Goal: Transaction & Acquisition: Purchase product/service

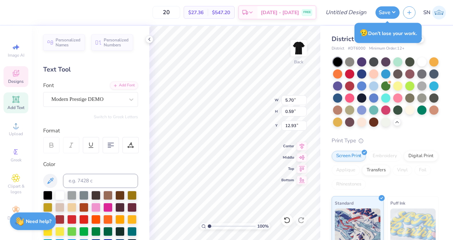
type input "5.70"
type input "0.59"
type input "12.93"
type input "3.08"
type input "0.76"
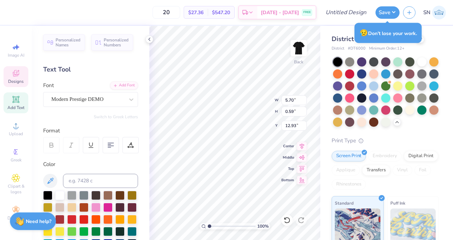
type input "14.14"
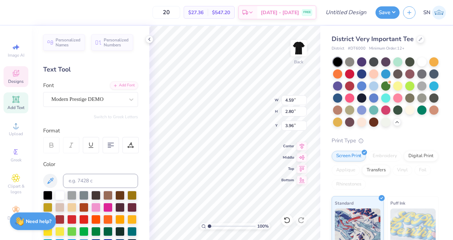
click at [13, 80] on span "Designs" at bounding box center [16, 82] width 16 height 6
click at [15, 72] on icon at bounding box center [16, 73] width 8 height 8
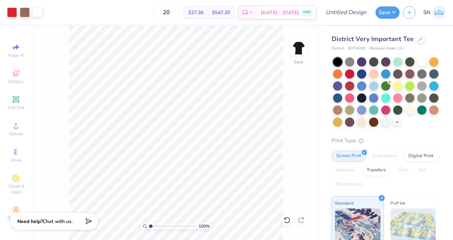
click at [52, 48] on div "100 % Back" at bounding box center [176, 133] width 288 height 214
click at [16, 73] on icon at bounding box center [16, 73] width 8 height 8
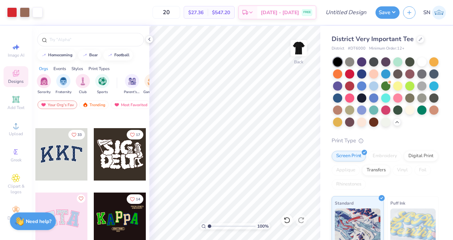
scroll to position [198, 0]
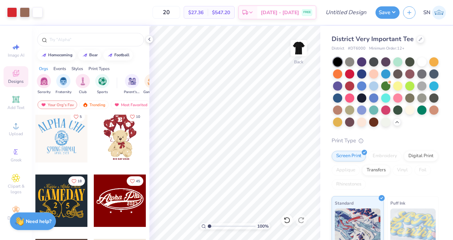
click at [79, 70] on div "Styles" at bounding box center [77, 68] width 12 height 6
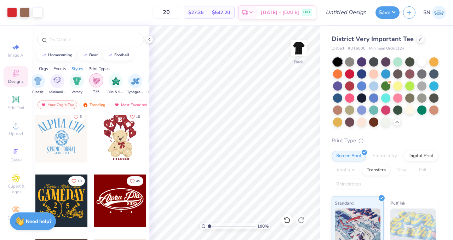
click at [99, 82] on img "filter for Y2K" at bounding box center [96, 80] width 8 height 8
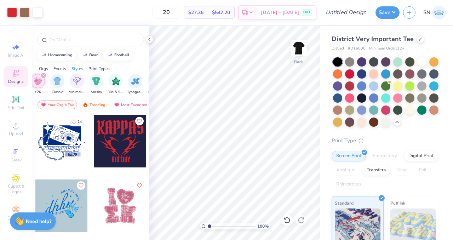
click at [42, 86] on div "filter for Y2K" at bounding box center [38, 81] width 14 height 14
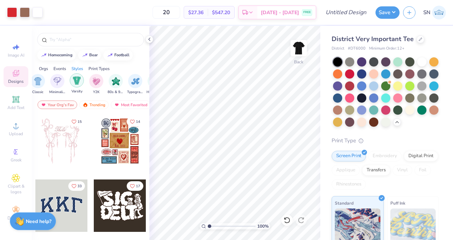
click at [80, 83] on img "filter for Varsity" at bounding box center [77, 80] width 8 height 8
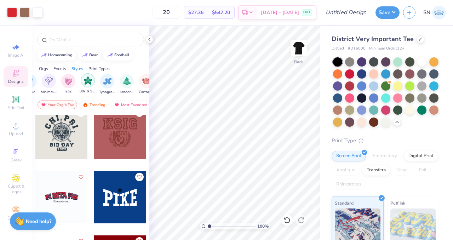
scroll to position [0, 423]
click at [89, 81] on img "filter for Typography" at bounding box center [89, 80] width 8 height 8
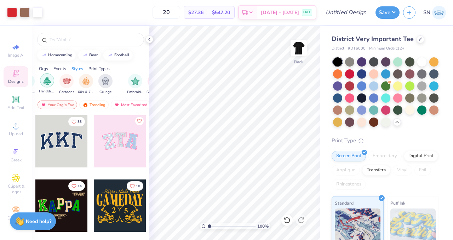
scroll to position [0, 486]
click at [67, 85] on div "filter for Cartoons" at bounding box center [65, 80] width 14 height 14
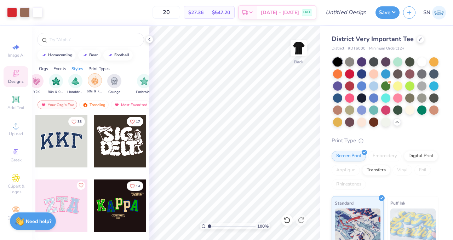
scroll to position [0, 474]
click at [116, 81] on img "filter for Grunge" at bounding box center [116, 80] width 8 height 8
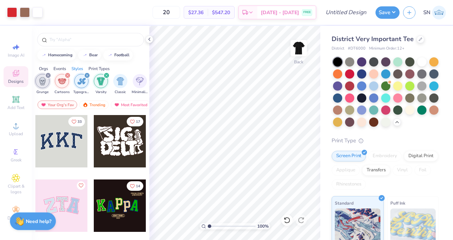
scroll to position [0, 369]
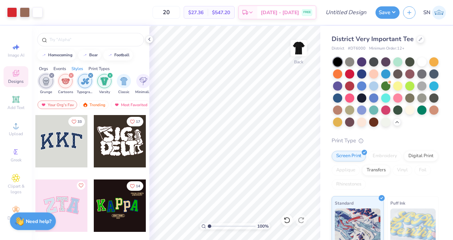
click at [90, 76] on icon "filter for Typography" at bounding box center [91, 75] width 2 height 2
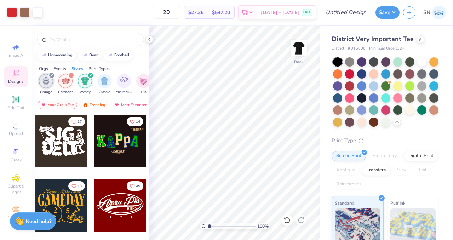
click at [90, 75] on icon "filter for Varsity" at bounding box center [91, 75] width 2 height 2
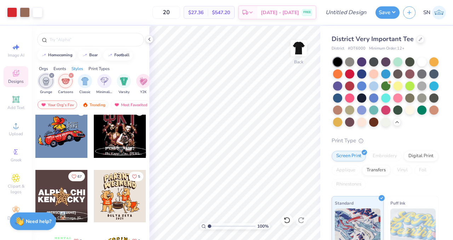
scroll to position [641, 0]
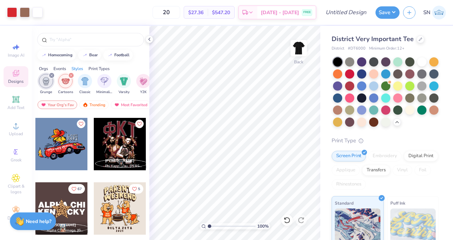
click at [109, 142] on div at bounding box center [120, 144] width 52 height 52
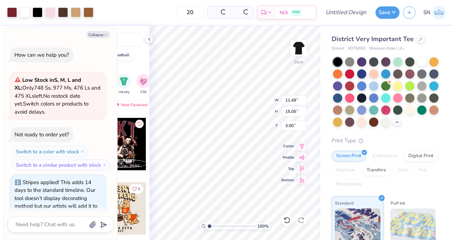
scroll to position [84, 0]
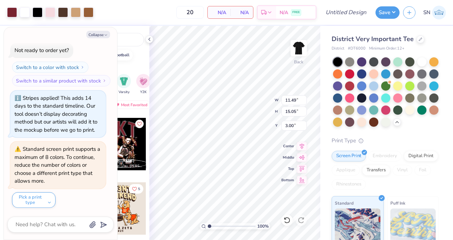
type textarea "x"
type input "7.85"
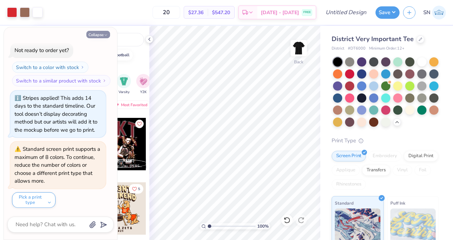
click at [105, 35] on icon "button" at bounding box center [106, 35] width 4 height 4
type textarea "x"
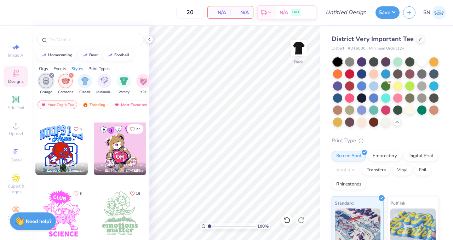
scroll to position [2650, 0]
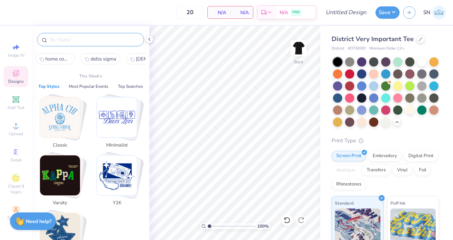
click at [93, 42] on input "text" at bounding box center [94, 39] width 91 height 7
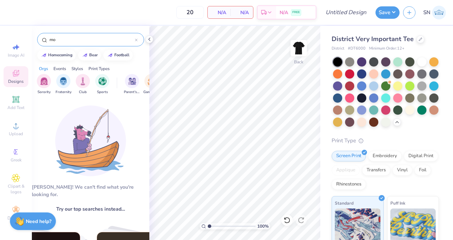
type input "m"
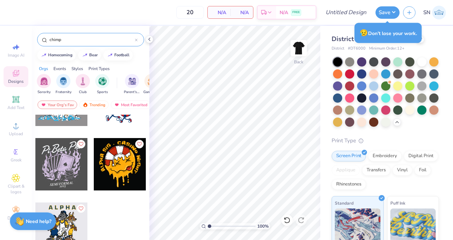
scroll to position [0, 0]
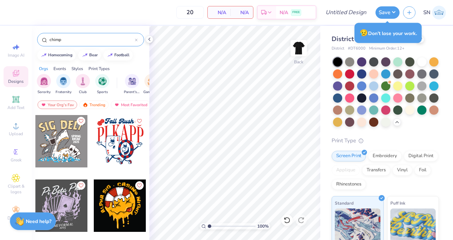
click at [97, 44] on div "chimp" at bounding box center [90, 39] width 107 height 13
click at [83, 40] on input "chimp" at bounding box center [92, 39] width 86 height 7
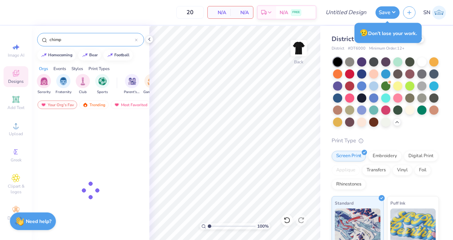
click at [83, 40] on input "chimp" at bounding box center [92, 39] width 86 height 7
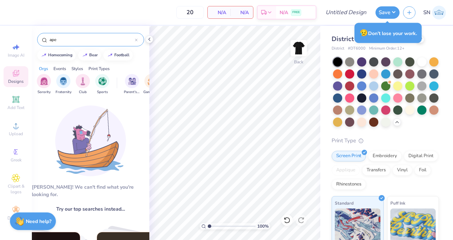
click at [83, 40] on input "ape" at bounding box center [92, 39] width 86 height 7
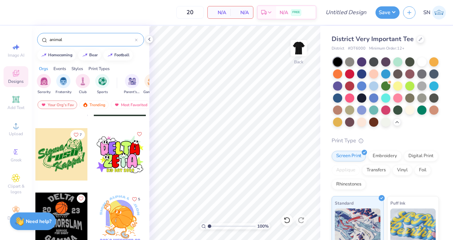
scroll to position [1136, 0]
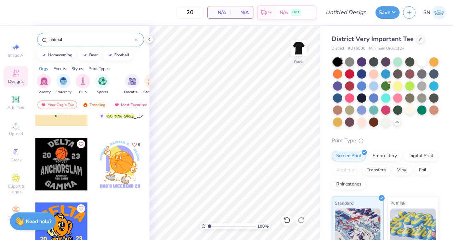
type input "animal"
click at [15, 128] on circle at bounding box center [16, 128] width 4 height 4
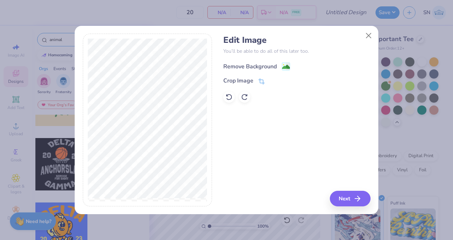
click at [261, 64] on div "Remove Background" at bounding box center [249, 66] width 53 height 8
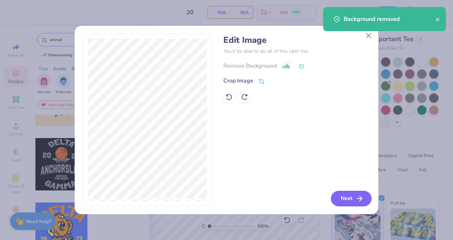
click at [355, 198] on button "Next" at bounding box center [351, 199] width 41 height 16
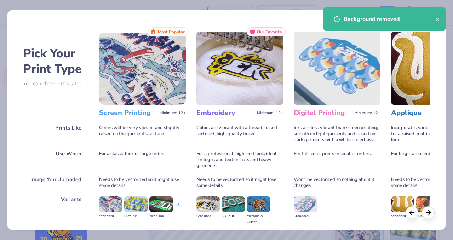
scroll to position [77, 0]
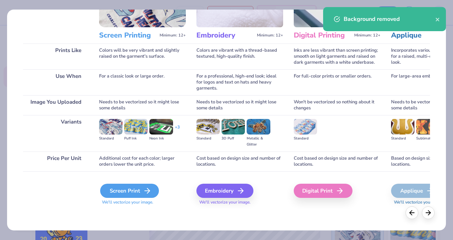
click at [137, 196] on div "Screen Print" at bounding box center [129, 191] width 59 height 14
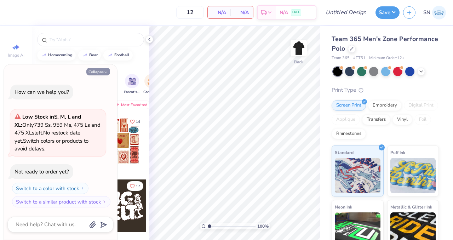
click at [104, 70] on icon "button" at bounding box center [106, 72] width 4 height 4
type textarea "x"
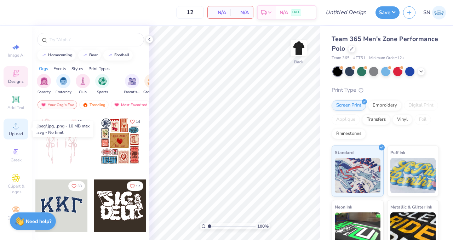
click at [13, 127] on icon at bounding box center [16, 125] width 8 height 8
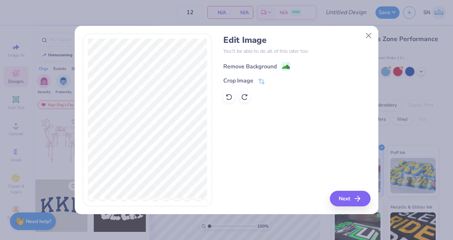
click at [267, 63] on div "Remove Background" at bounding box center [249, 66] width 53 height 8
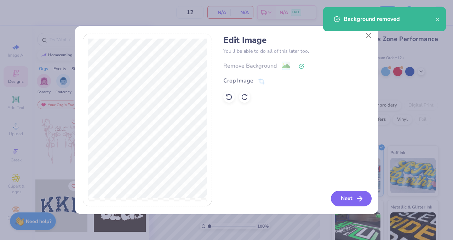
click at [347, 200] on button "Next" at bounding box center [351, 199] width 41 height 16
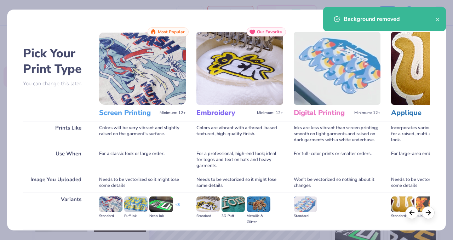
scroll to position [77, 0]
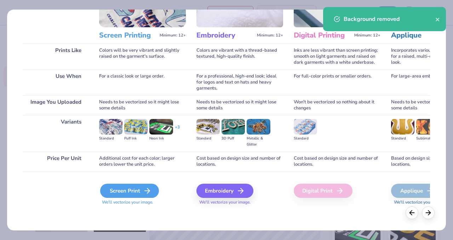
click at [118, 191] on div "Screen Print" at bounding box center [129, 191] width 59 height 14
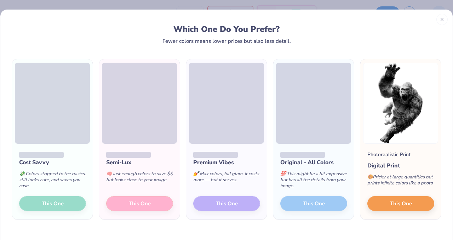
scroll to position [17, 0]
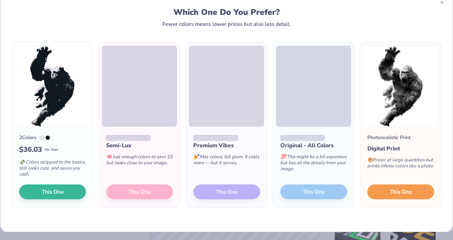
drag, startPoint x: 388, startPoint y: 190, endPoint x: 229, endPoint y: 227, distance: 163.6
click at [235, 228] on div "2 Colors $ 36.03 Per Item 💸 Colors stripped to the basics, still looks cute, an…" at bounding box center [226, 129] width 452 height 205
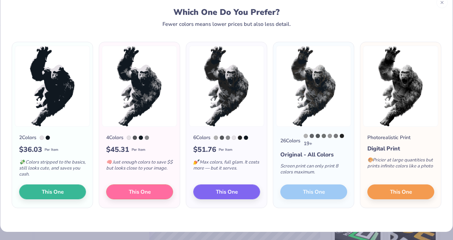
click at [229, 138] on div at bounding box center [228, 138] width 4 height 4
click at [236, 138] on div at bounding box center [234, 138] width 4 height 4
click at [231, 188] on span "This One" at bounding box center [227, 191] width 22 height 8
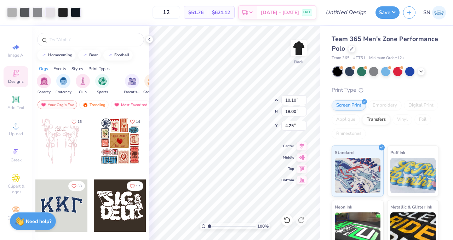
click at [353, 48] on div at bounding box center [226, 120] width 453 height 240
click at [350, 49] on icon at bounding box center [352, 48] width 4 height 4
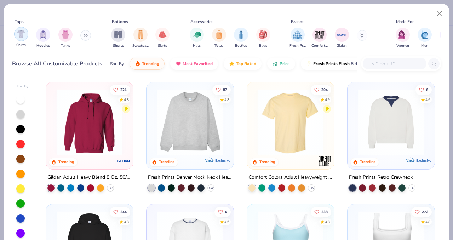
click at [22, 36] on img "filter for Shirts" at bounding box center [21, 34] width 8 height 8
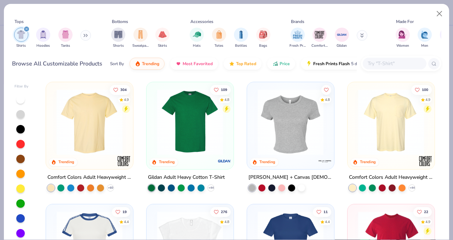
click at [105, 155] on div at bounding box center [90, 124] width 80 height 76
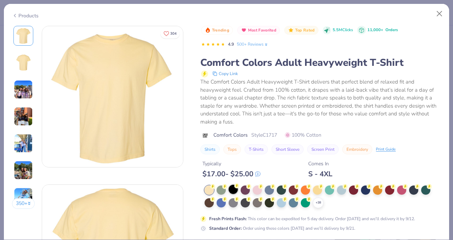
click at [235, 191] on div at bounding box center [233, 189] width 9 height 9
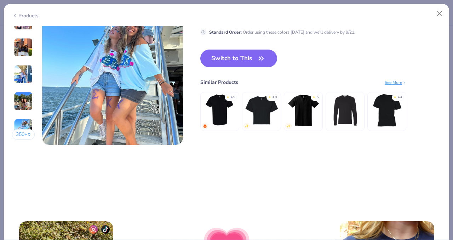
scroll to position [937, 0]
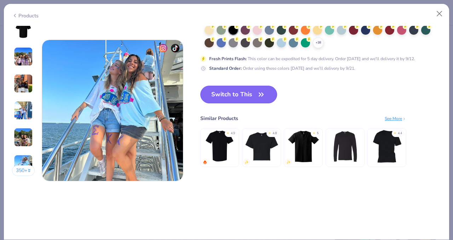
click at [241, 98] on button "Switch to This" at bounding box center [238, 95] width 77 height 18
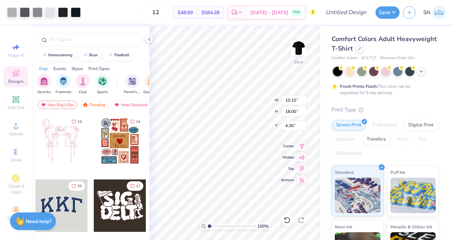
type input "4.30"
click at [420, 68] on icon at bounding box center [421, 71] width 6 height 6
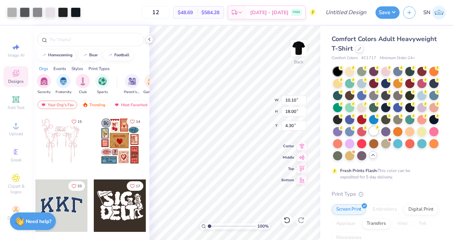
click at [373, 132] on div at bounding box center [373, 130] width 9 height 9
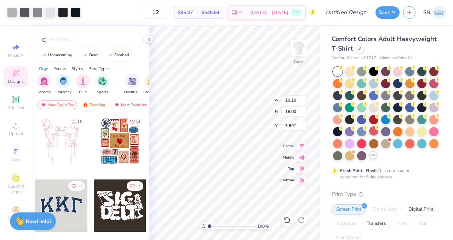
type input "3.50"
type input "9.17"
type input "16.33"
type input "4.33"
click at [12, 106] on span "Add Text" at bounding box center [15, 108] width 17 height 6
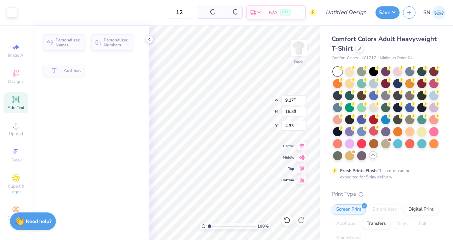
type input "5.59"
type input "1.62"
type input "11.69"
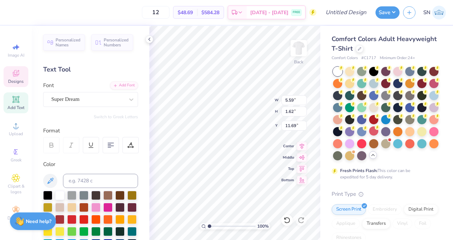
click at [18, 76] on icon at bounding box center [16, 73] width 8 height 8
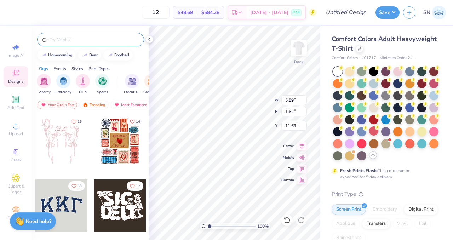
click at [88, 43] on input "text" at bounding box center [94, 39] width 91 height 7
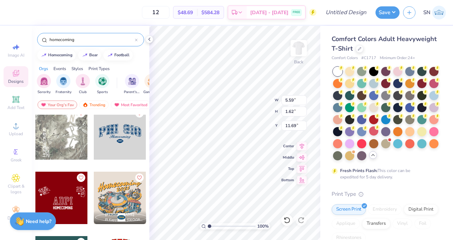
scroll to position [71, 0]
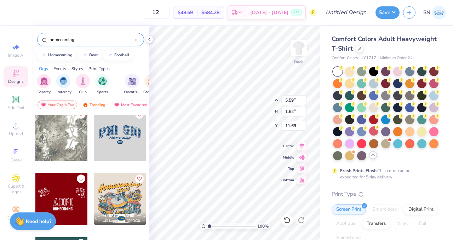
type input "homecoming"
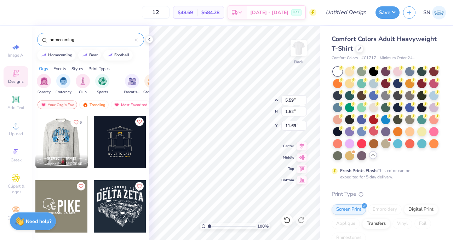
scroll to position [257, 0]
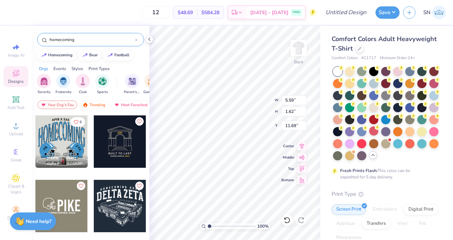
click at [68, 146] on div at bounding box center [61, 141] width 52 height 52
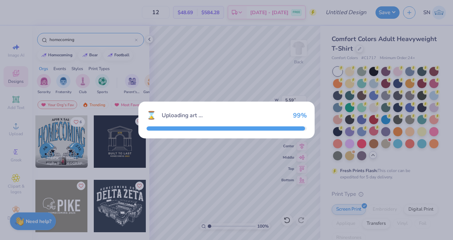
type input "10.44"
type input "10.42"
type input "3.00"
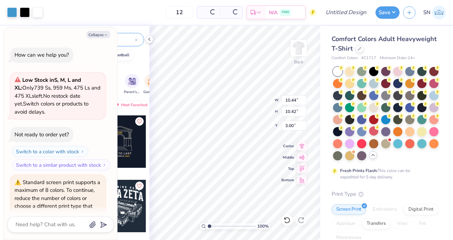
scroll to position [33, 0]
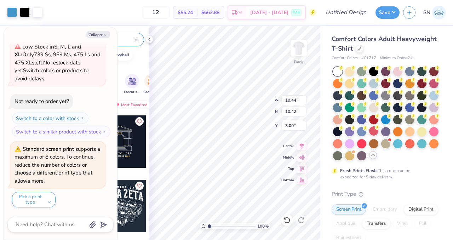
type textarea "x"
type input "2.66"
type input "10.76"
type textarea "x"
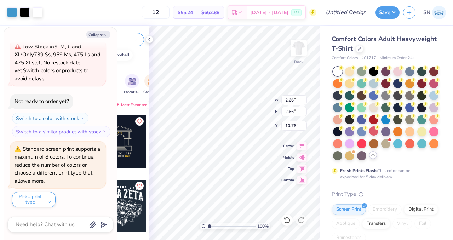
type input "10.65"
drag, startPoint x: 210, startPoint y: 226, endPoint x: 225, endPoint y: 226, distance: 15.2
type input "4.32"
click at [225, 226] on input "range" at bounding box center [232, 226] width 48 height 6
type textarea "x"
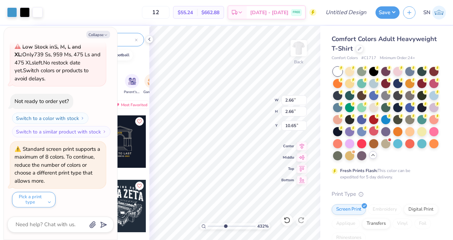
type input "5.59"
type input "1.62"
type input "11.69"
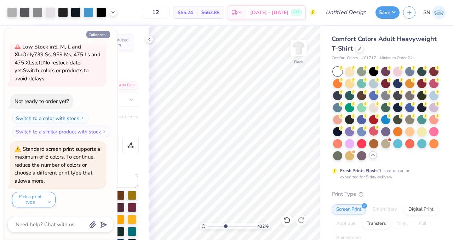
click at [102, 35] on button "Collapse" at bounding box center [98, 34] width 24 height 7
type textarea "x"
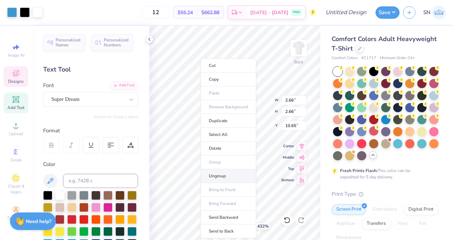
click at [226, 176] on li "Ungroup" at bounding box center [229, 176] width 56 height 14
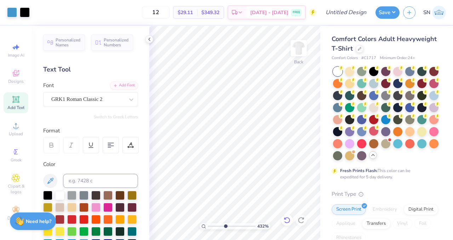
click at [288, 218] on icon at bounding box center [287, 220] width 6 height 6
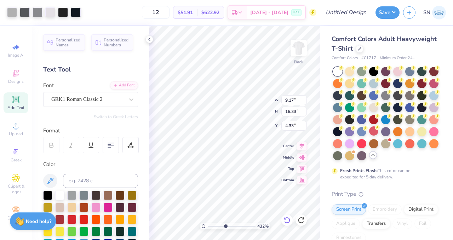
type input "0.87"
type input "0.92"
type input "12.03"
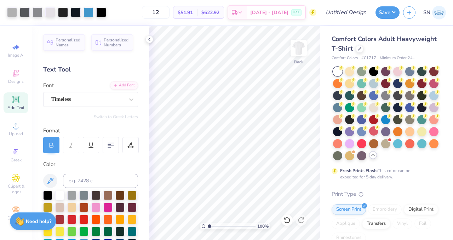
drag, startPoint x: 226, startPoint y: 227, endPoint x: 203, endPoint y: 231, distance: 23.6
type input "1"
click at [208, 229] on input "range" at bounding box center [232, 226] width 48 height 6
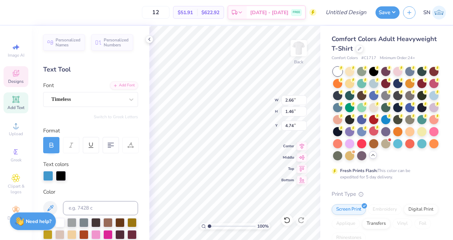
type input "4.74"
type input "9.18"
type input "5.03"
type input "4.65"
type input "10.38"
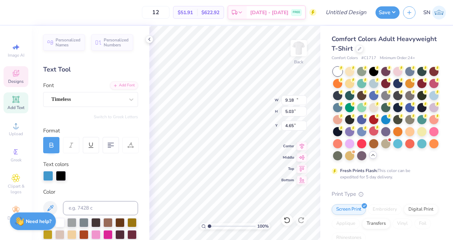
type input "5.69"
type input "5.09"
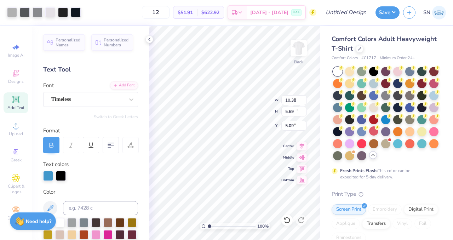
type input "9.17"
type input "16.33"
type input "4.33"
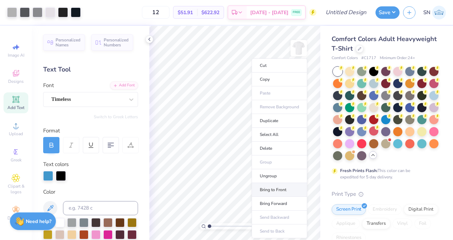
click at [282, 190] on li "Bring to Front" at bounding box center [280, 190] width 56 height 14
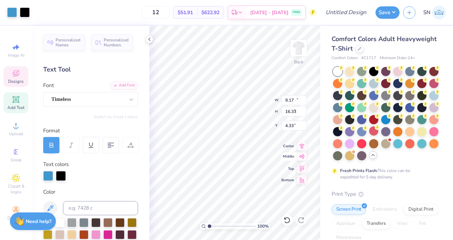
type input "10.38"
type input "5.69"
type input "3.70"
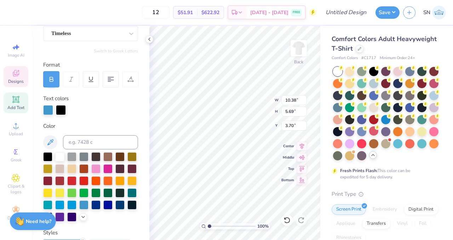
scroll to position [73, 0]
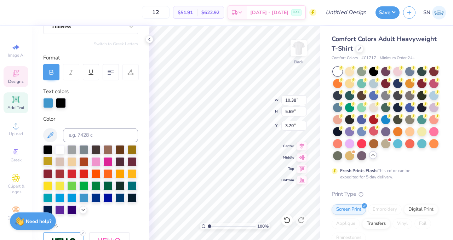
click at [48, 162] on div at bounding box center [47, 160] width 9 height 9
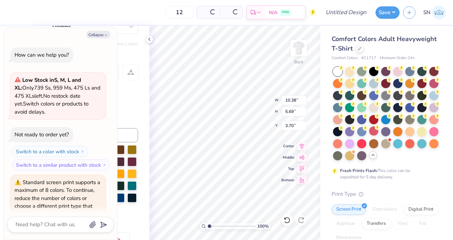
scroll to position [103, 0]
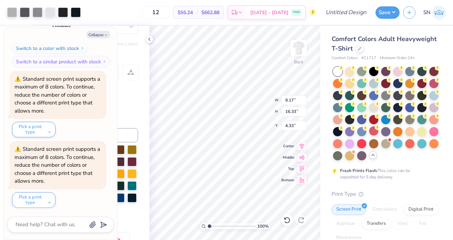
type textarea "x"
type input "10.38"
type input "5.69"
type input "3.70"
type textarea "x"
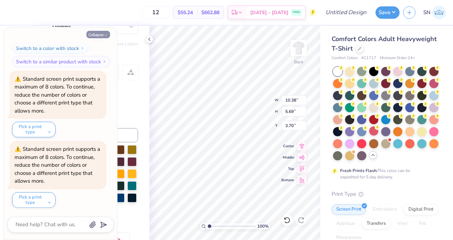
type input "3.65"
click at [100, 34] on button "Collapse" at bounding box center [98, 34] width 24 height 7
type textarea "x"
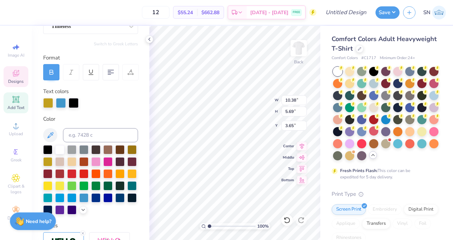
scroll to position [199, 0]
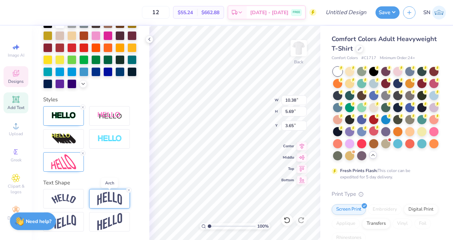
click at [107, 204] on img at bounding box center [109, 198] width 25 height 13
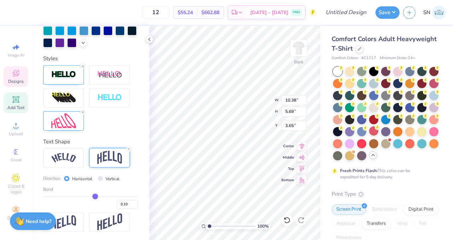
type input "0.08"
type input "0.07"
type input "0.06"
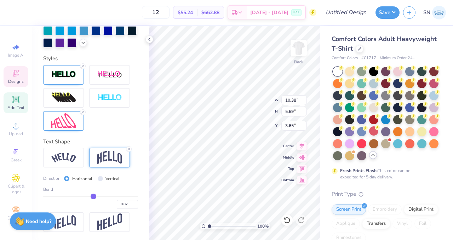
type input "0.06"
type input "0.04"
type input "0.03"
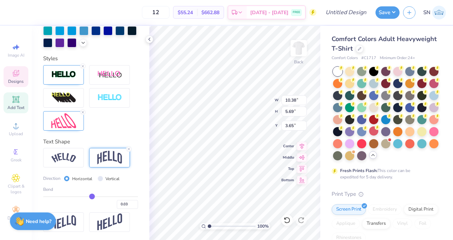
type input "0.02"
type input "0.01"
type input "0"
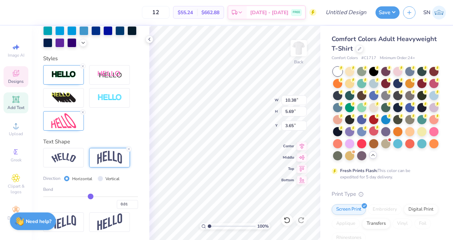
type input "0.00"
drag, startPoint x: 94, startPoint y: 196, endPoint x: 90, endPoint y: 196, distance: 3.9
type input "0"
click at [90, 196] on input "range" at bounding box center [90, 196] width 95 height 1
type input "10.37"
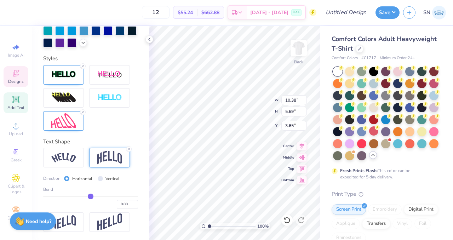
type input "5.81"
type input "3.59"
type input "0.01"
type input "0.03"
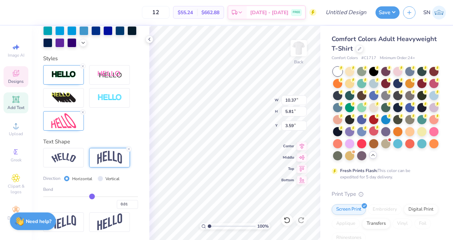
type input "0.03"
type input "0.05"
type input "0.07"
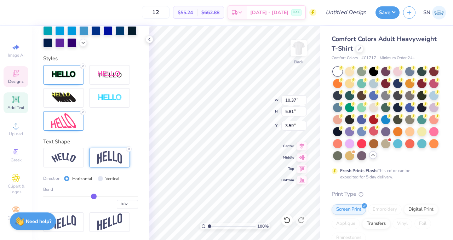
type input "0.09"
type input "0.11"
type input "0.12"
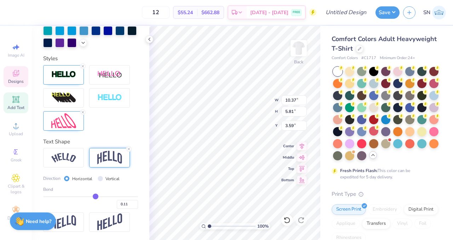
type input "0.12"
type input "0.13"
type input "0.14"
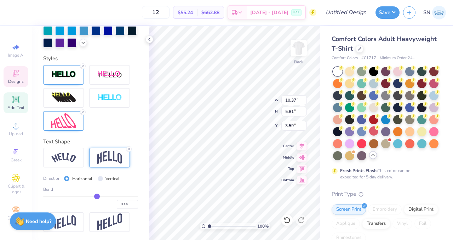
type input "0.15"
drag, startPoint x: 90, startPoint y: 196, endPoint x: 97, endPoint y: 196, distance: 6.7
type input "0.15"
click at [97, 196] on input "range" at bounding box center [90, 196] width 95 height 1
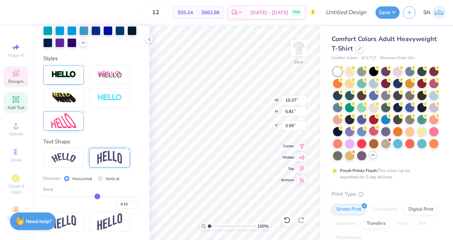
type input "10.38"
type input "5.69"
type input "3.65"
type input "0.14"
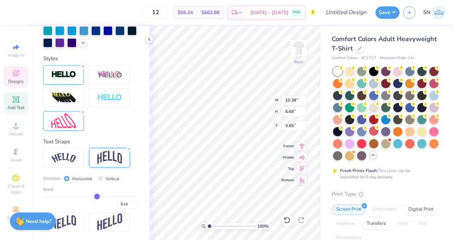
type input "0.13"
type input "0.12"
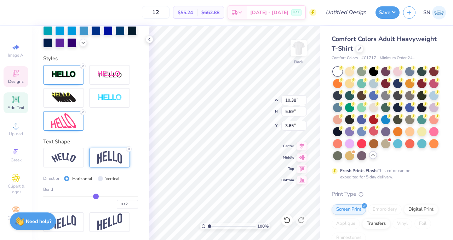
click at [96, 196] on input "range" at bounding box center [90, 196] width 95 height 1
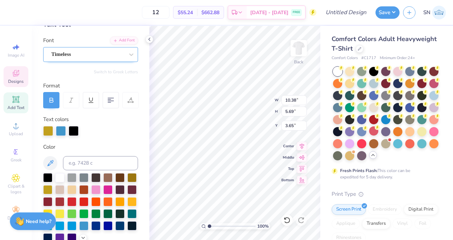
scroll to position [36, 0]
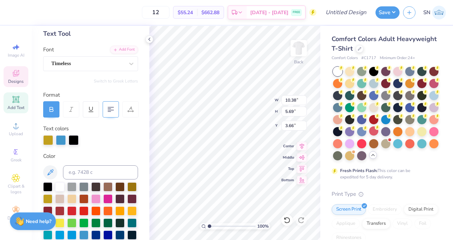
type input "3.86"
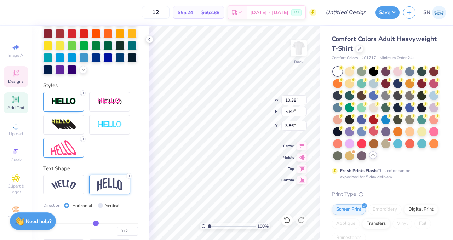
scroll to position [240, 0]
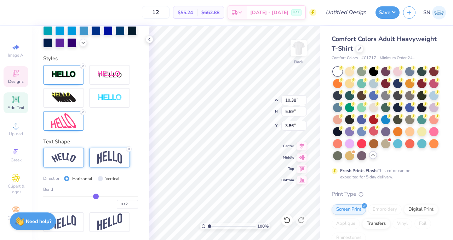
click at [70, 155] on img at bounding box center [63, 158] width 25 height 10
type input "10.26"
type input "5.77"
type input "3.82"
click at [105, 218] on img at bounding box center [109, 221] width 25 height 17
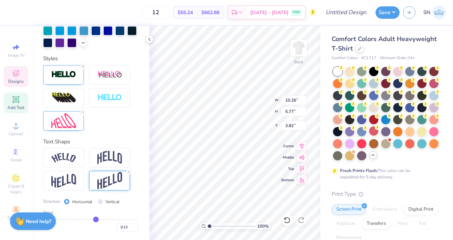
type input "10.36"
type input "5.74"
type input "3.84"
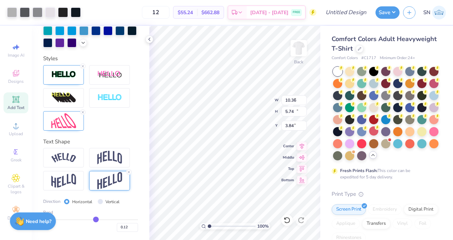
type input "9.17"
type input "16.33"
click at [69, 183] on img at bounding box center [63, 181] width 25 height 14
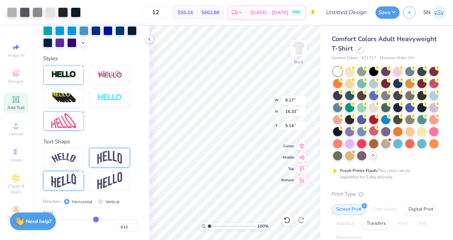
click at [122, 158] on img at bounding box center [109, 157] width 25 height 13
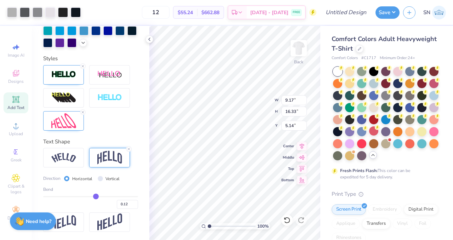
type input "5.02"
type input "10.38"
type input "5.69"
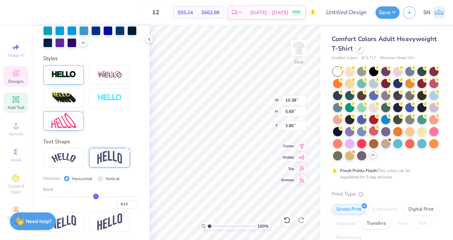
type input "3.00"
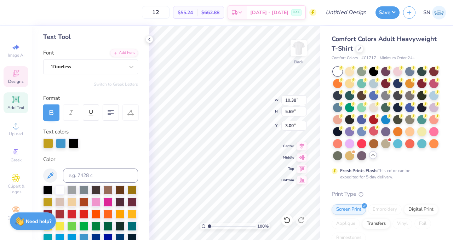
scroll to position [19, 0]
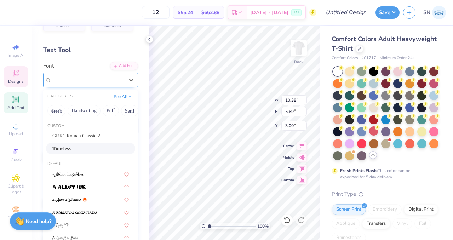
click at [116, 82] on div "Timeless" at bounding box center [88, 79] width 74 height 11
click at [90, 138] on span "GRK1 Roman Classic 2" at bounding box center [76, 135] width 48 height 7
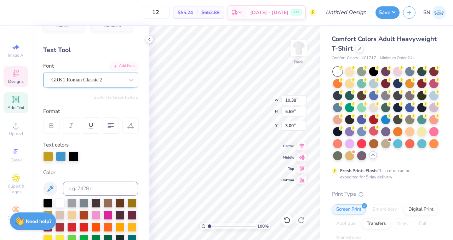
type input "10.37"
type input "5.70"
click at [290, 220] on div at bounding box center [286, 219] width 11 height 11
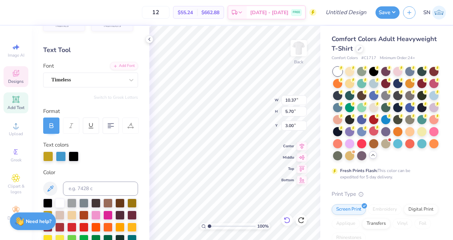
type input "10.38"
type input "5.69"
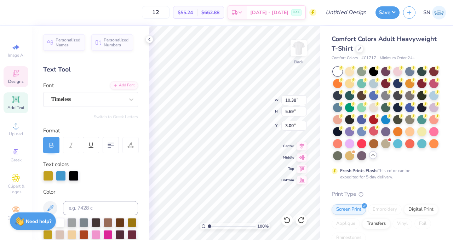
click at [127, 146] on icon at bounding box center [130, 145] width 6 height 6
type input "3.34"
click at [111, 98] on div "Timeless" at bounding box center [88, 99] width 74 height 11
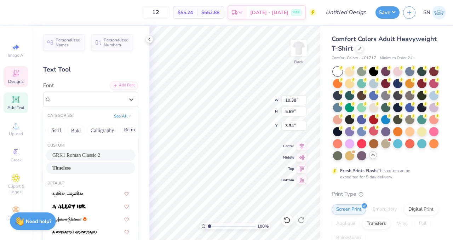
scroll to position [0, 74]
click at [100, 131] on button "Calligraphy" at bounding box center [101, 130] width 31 height 11
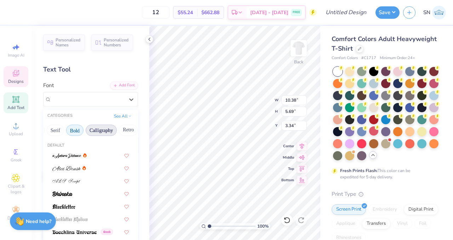
click at [74, 133] on button "Bold" at bounding box center [74, 130] width 17 height 11
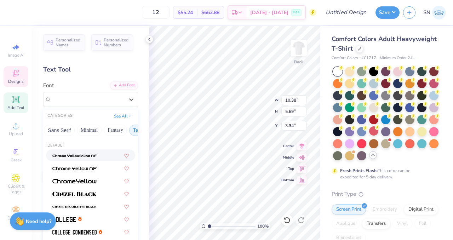
scroll to position [0, 182]
click at [122, 129] on button "Techno" at bounding box center [128, 130] width 22 height 11
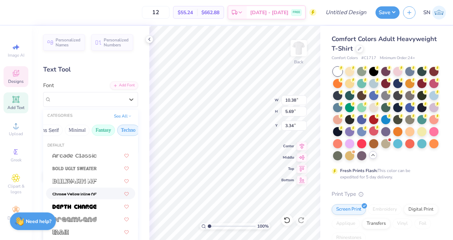
click at [104, 130] on button "Fantasy" at bounding box center [103, 130] width 23 height 11
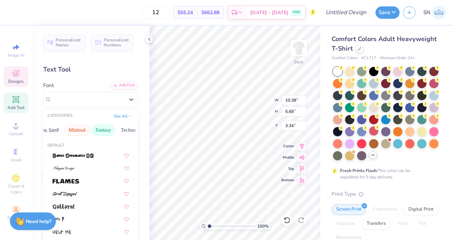
click at [78, 131] on button "Minimal" at bounding box center [77, 130] width 25 height 11
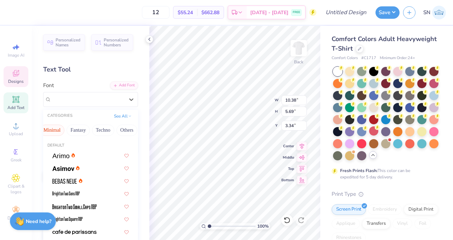
scroll to position [0, 208]
click at [127, 127] on button "Others" at bounding box center [126, 130] width 21 height 11
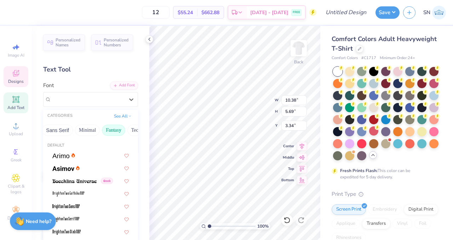
scroll to position [0, 155]
click at [79, 128] on button "Sans Serif" at bounding box center [74, 130] width 31 height 11
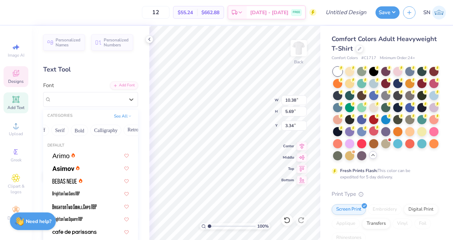
scroll to position [0, 59]
click at [92, 129] on button "Bold" at bounding box center [89, 130] width 17 height 11
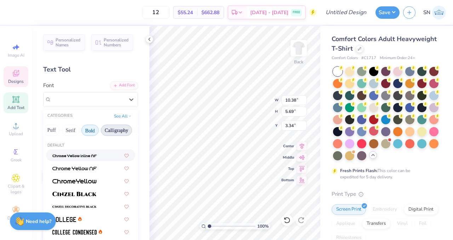
click at [120, 128] on button "Calligraphy" at bounding box center [116, 130] width 31 height 11
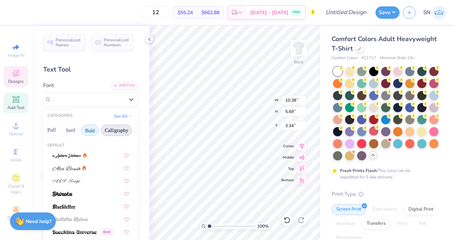
click at [87, 128] on button "Bold" at bounding box center [89, 130] width 17 height 11
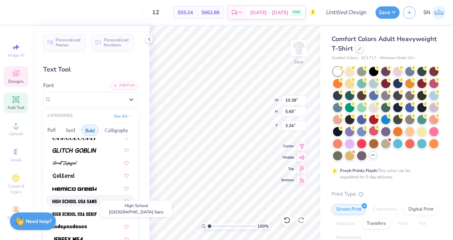
scroll to position [313, 0]
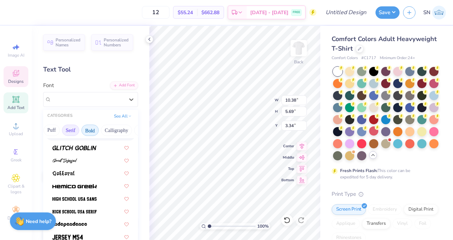
click at [69, 129] on button "Serif" at bounding box center [70, 130] width 17 height 11
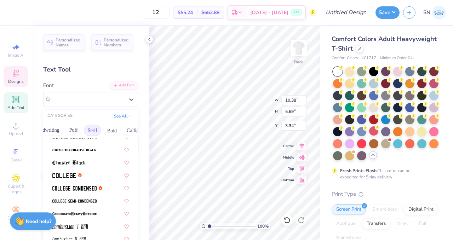
scroll to position [203, 0]
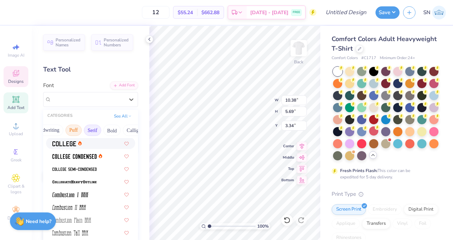
click at [74, 132] on button "Puff" at bounding box center [73, 130] width 16 height 11
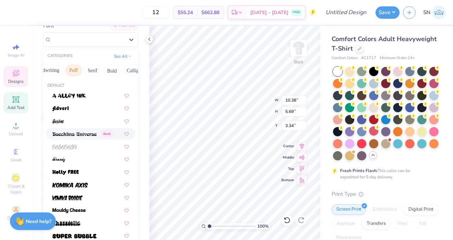
scroll to position [15, 0]
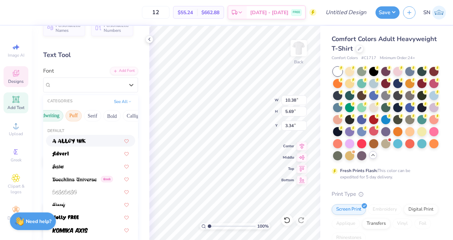
click at [55, 112] on button "Handwriting" at bounding box center [46, 115] width 33 height 11
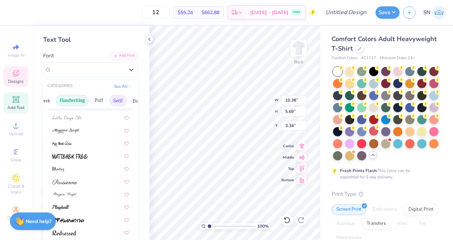
scroll to position [0, 0]
click at [55, 100] on button "Greek" at bounding box center [56, 100] width 18 height 11
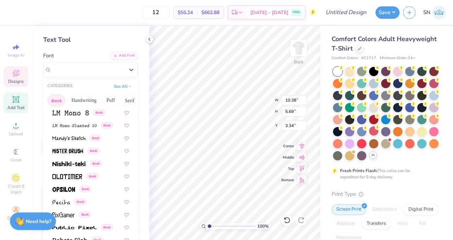
scroll to position [332, 0]
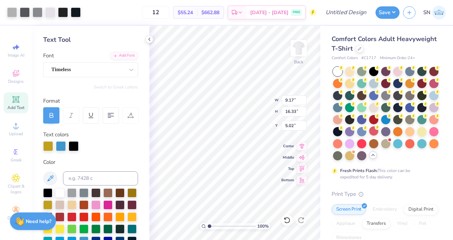
type input "10.38"
type input "5.69"
type input "3.34"
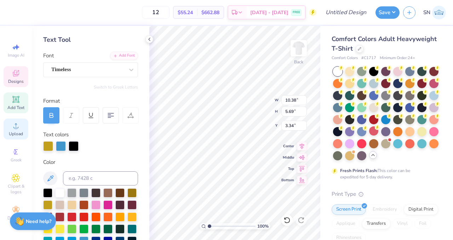
click at [15, 133] on span "Upload" at bounding box center [16, 134] width 14 height 6
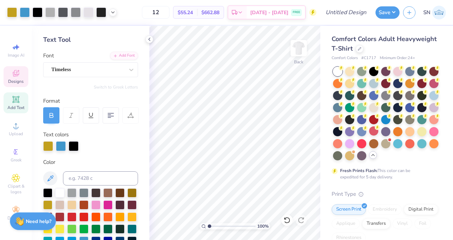
click at [18, 84] on span "Designs" at bounding box center [16, 82] width 16 height 6
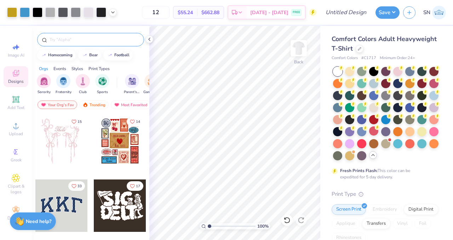
click at [82, 40] on input "text" at bounding box center [94, 39] width 91 height 7
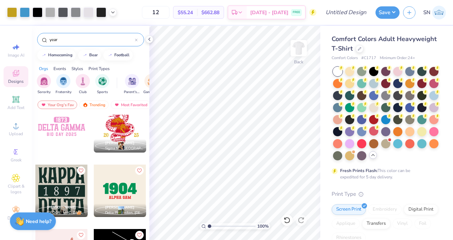
scroll to position [276, 0]
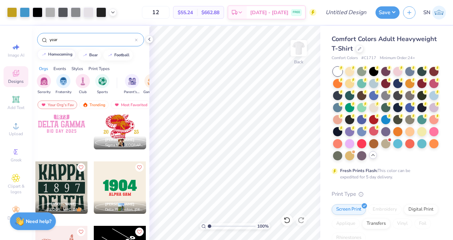
click at [66, 56] on div "homecoming" at bounding box center [60, 54] width 24 height 4
type input "homecoming"
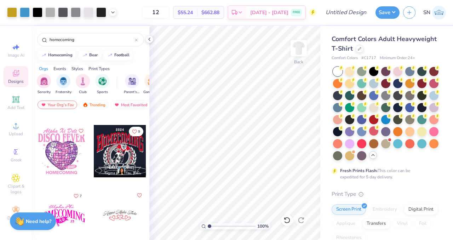
scroll to position [511, 0]
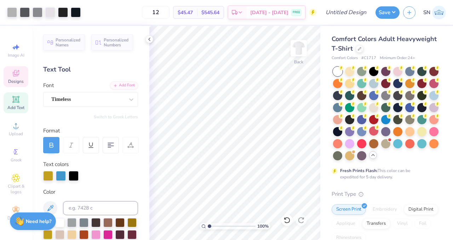
click at [19, 82] on span "Designs" at bounding box center [16, 82] width 16 height 6
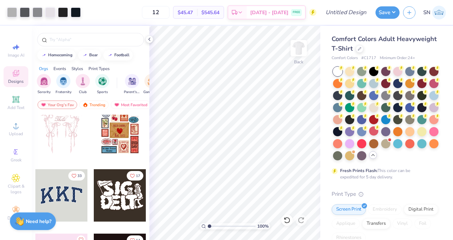
scroll to position [13, 0]
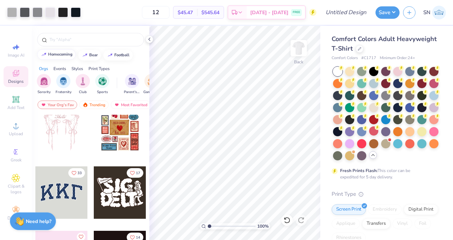
click at [63, 53] on div "homecoming" at bounding box center [60, 54] width 24 height 4
type input "homecoming"
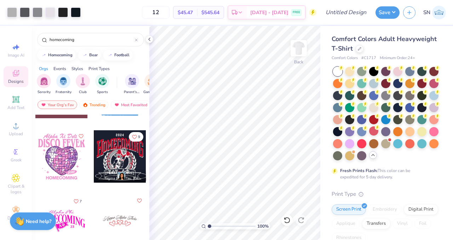
scroll to position [499, 0]
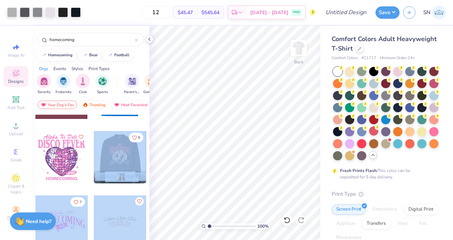
click at [242, 118] on div "Art colors 12 $45.47 Per Item $545.64 Total Est. Delivery Sep 18 - 21 FREE Desi…" at bounding box center [226, 120] width 453 height 240
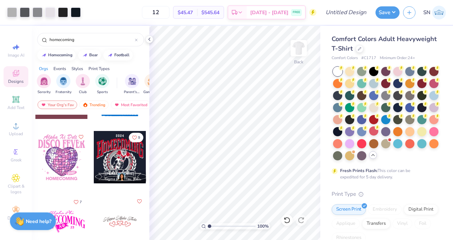
click at [96, 188] on div "9 Jenna Rojas Sigma Delta Tau, Rutgers, The State University of New Jersey" at bounding box center [119, 163] width 53 height 64
click at [120, 148] on div at bounding box center [120, 157] width 52 height 52
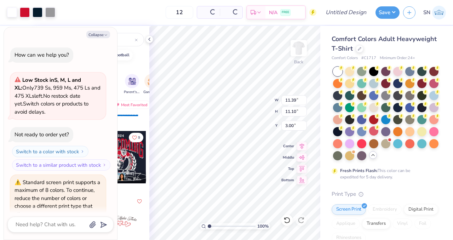
scroll to position [174, 0]
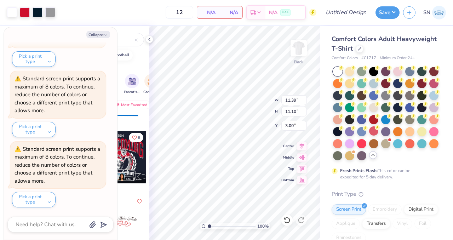
type textarea "x"
type input "9.17"
type input "16.33"
type input "4.72"
type textarea "x"
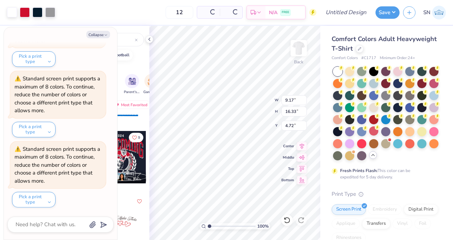
type input "11.39"
type input "11.10"
type input "0.50"
type textarea "x"
type input "9.17"
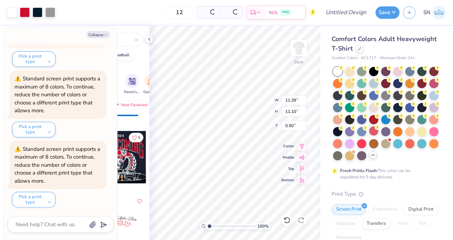
type input "16.33"
type input "4.72"
type textarea "x"
type input "11.39"
type input "11.10"
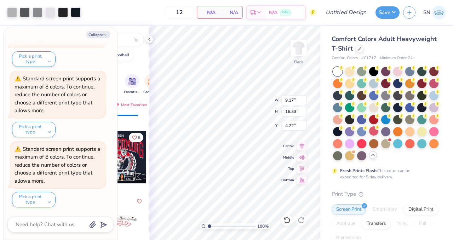
type input "0.50"
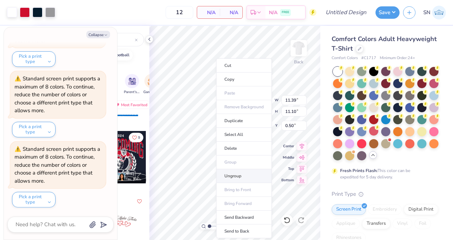
click at [239, 178] on li "Ungroup" at bounding box center [244, 176] width 56 height 14
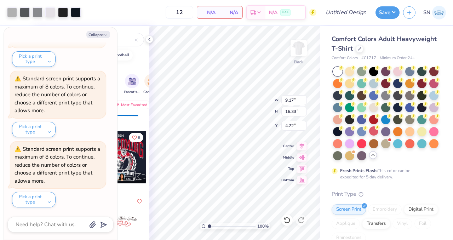
type textarea "x"
type input "5.99"
type input "5.21"
type input "3.80"
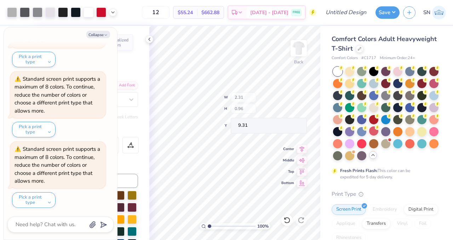
type textarea "x"
type input "9.29"
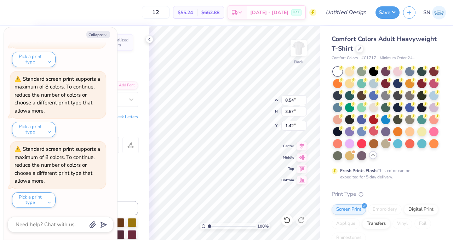
type textarea "x"
type input "4.45"
type textarea "x"
type input "7.84"
type input "3.37"
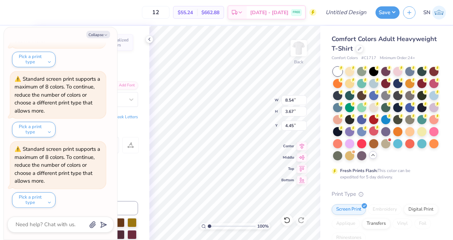
type input "4.75"
click at [285, 218] on icon at bounding box center [287, 220] width 6 height 6
type textarea "x"
type input "8.54"
type input "3.67"
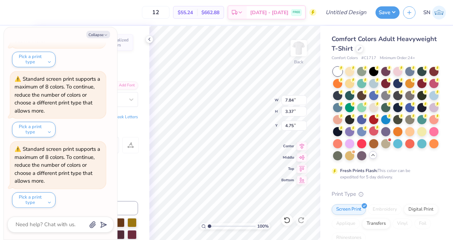
type input "4.45"
type textarea "x"
type input "1.88"
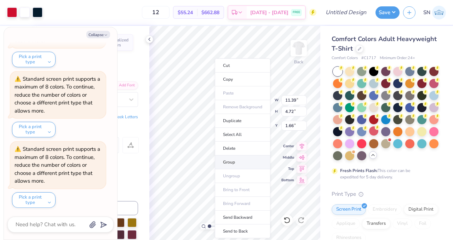
click at [246, 158] on li "Group" at bounding box center [243, 162] width 56 height 14
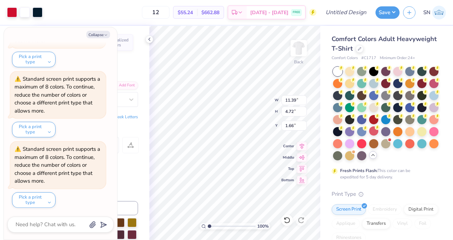
click at [90, 30] on div "Collapse How can we help you? Low Stock in S, M, L and XL : Only 739 Ss, 959 Ms…" at bounding box center [60, 133] width 113 height 212
click at [93, 34] on button "Collapse" at bounding box center [98, 34] width 24 height 7
type textarea "x"
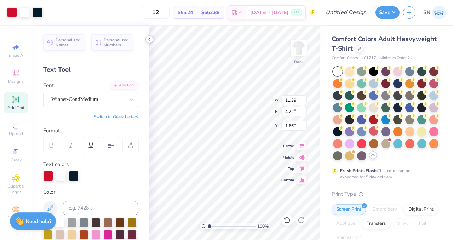
click at [150, 39] on icon at bounding box center [149, 39] width 6 height 6
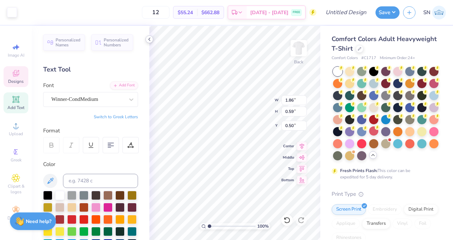
type input "1.86"
type input "0.59"
type input "10.90"
type textarea "1908"
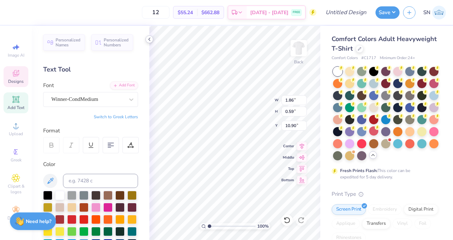
scroll to position [0, 0]
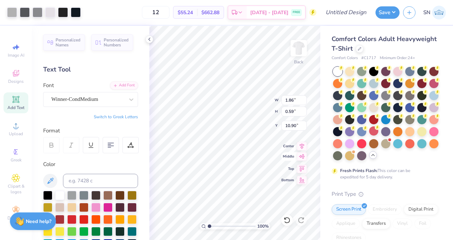
type input "9.17"
type input "16.33"
type input "4.72"
type input "1.25"
type input "0.59"
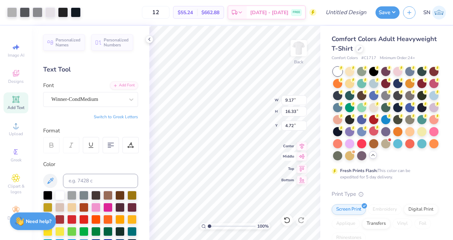
type input "10.83"
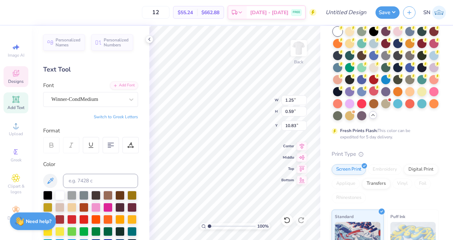
scroll to position [25, 0]
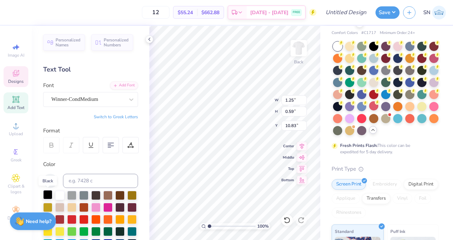
click at [46, 195] on div at bounding box center [47, 194] width 9 height 9
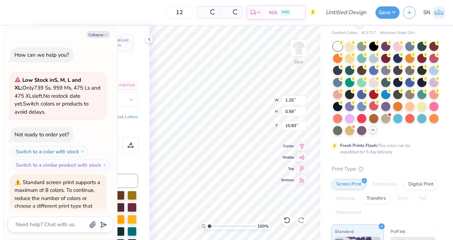
scroll to position [314, 0]
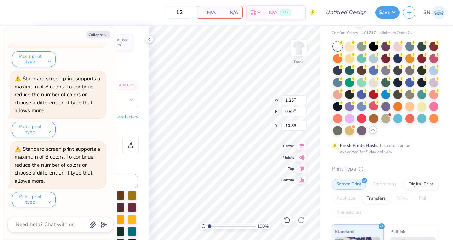
type textarea "x"
type input "19.63"
type textarea "x"
type input "11.39"
type input "4.72"
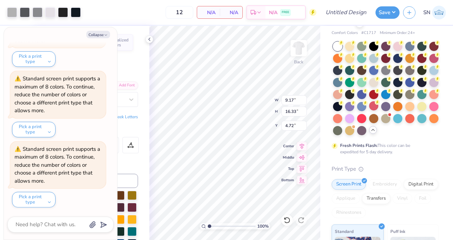
type input "3.81"
click at [105, 35] on polyline "button" at bounding box center [106, 35] width 2 height 1
type textarea "x"
type input "3.85"
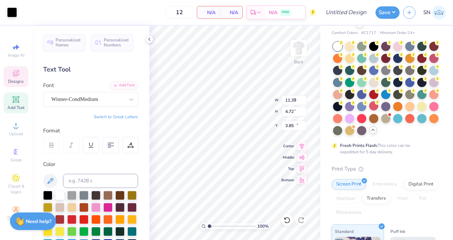
type input "1.25"
type input "0.59"
type input "15.70"
type textarea "1 9 0 8"
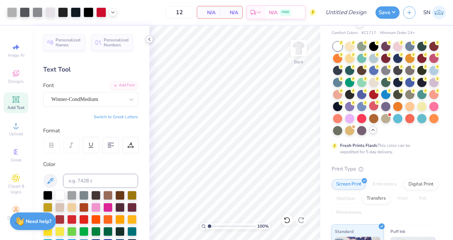
click at [149, 38] on icon at bounding box center [149, 39] width 6 height 6
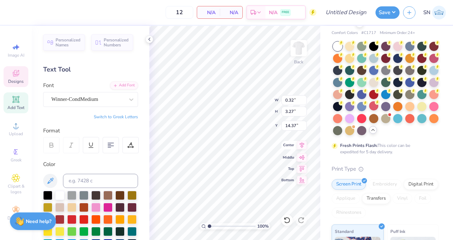
click at [303, 143] on icon at bounding box center [302, 145] width 10 height 8
type input "14.62"
click at [302, 145] on icon at bounding box center [302, 145] width 5 height 6
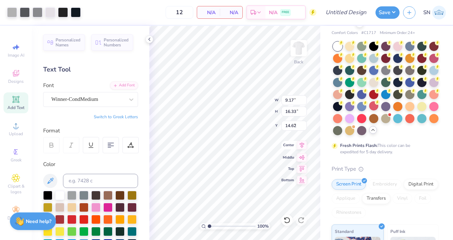
type input "9.17"
type input "16.33"
type input "4.72"
click at [287, 182] on div "100 % Back W 9.17 9.17 " H 16.33 16.33 " Y 4.72 4.72 " Center Middle Top Bottom" at bounding box center [234, 133] width 171 height 214
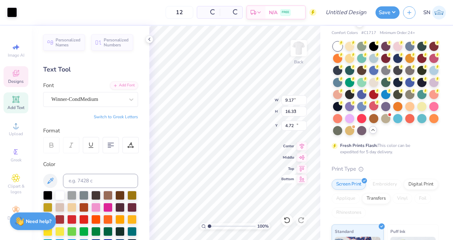
type input "0.32"
type input "3.27"
type input "13.20"
click at [111, 145] on icon at bounding box center [111, 145] width 6 height 6
type input "0.30"
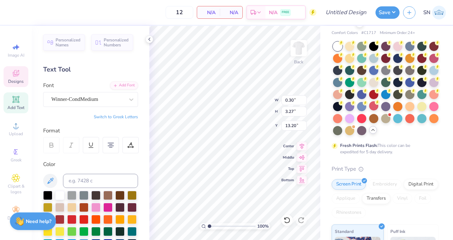
click at [167, 180] on div "12 N/A Per Item N/A Total Est. Delivery N/A FREE Design Title Save SN Image AI …" at bounding box center [226, 120] width 453 height 240
type input "0.74"
type input "8.01"
type input "10.77"
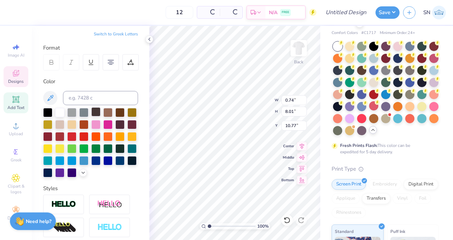
scroll to position [171, 0]
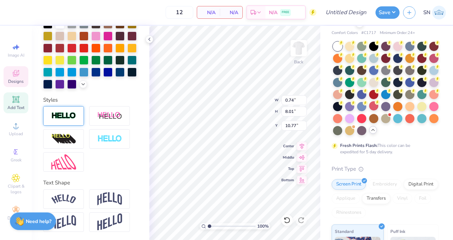
click at [77, 114] on div at bounding box center [63, 115] width 41 height 19
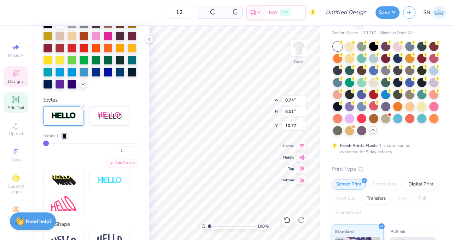
type input "0.76"
type input "8.03"
type input "10.76"
click at [65, 135] on div at bounding box center [64, 136] width 4 height 4
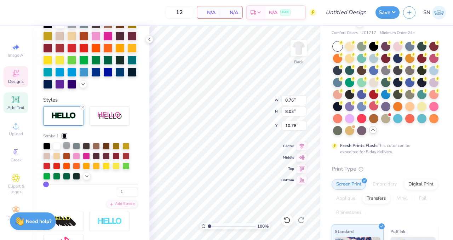
click at [65, 147] on div at bounding box center [66, 145] width 7 height 7
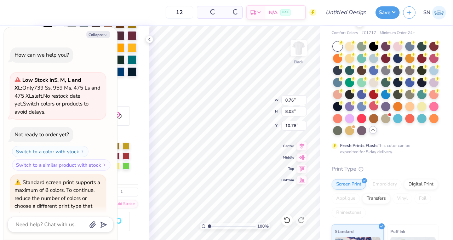
scroll to position [384, 0]
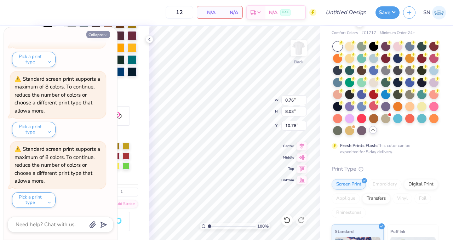
click at [103, 34] on button "Collapse" at bounding box center [98, 34] width 24 height 7
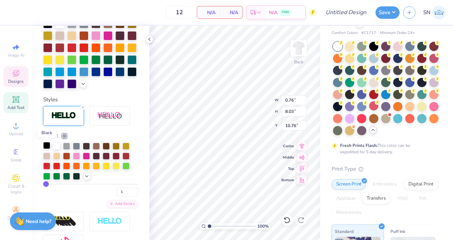
click at [49, 146] on div at bounding box center [46, 145] width 7 height 7
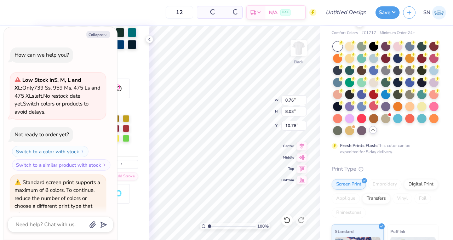
scroll to position [455, 0]
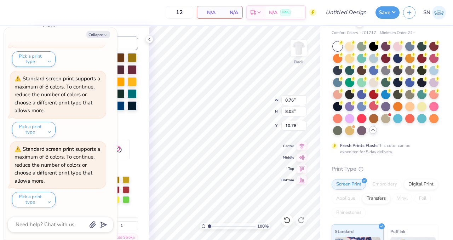
click at [120, 117] on div at bounding box center [90, 87] width 95 height 69
click at [105, 31] on button "Collapse" at bounding box center [98, 34] width 24 height 7
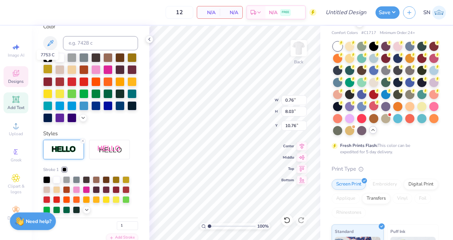
click at [50, 70] on div at bounding box center [47, 68] width 9 height 9
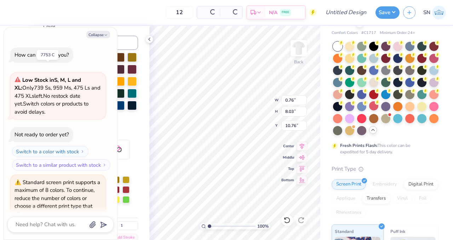
scroll to position [525, 0]
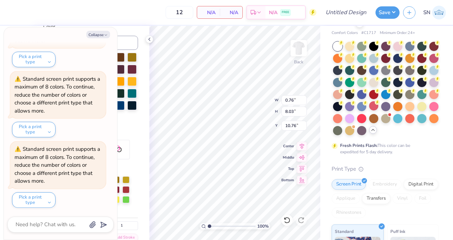
type textarea "x"
type input "11.39"
type input "4.72"
type input "3.85"
click at [98, 30] on div "Collapse How can we help you? Low Stock in S, M, L and XL : Only 739 Ss, 959 Ms…" at bounding box center [60, 133] width 113 height 212
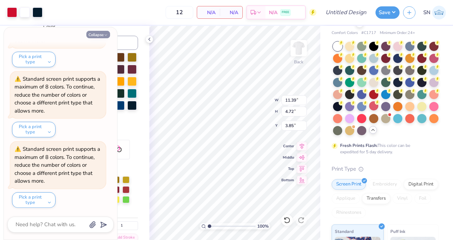
click at [97, 33] on button "Collapse" at bounding box center [98, 34] width 24 height 7
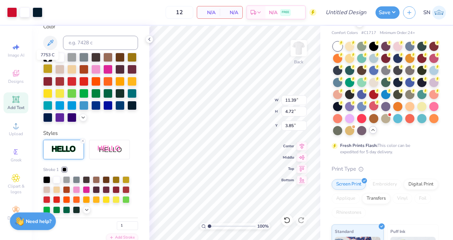
click at [46, 71] on div at bounding box center [47, 68] width 9 height 9
click at [47, 68] on div at bounding box center [47, 68] width 9 height 9
click at [12, 11] on div at bounding box center [12, 12] width 10 height 10
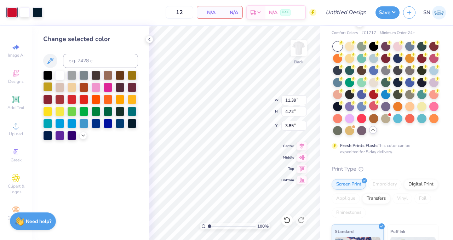
click at [49, 86] on div at bounding box center [47, 86] width 9 height 9
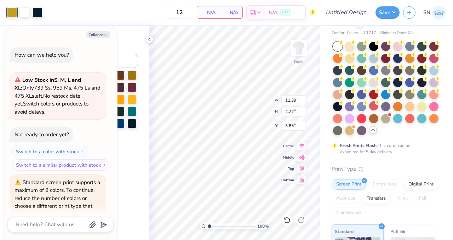
scroll to position [595, 0]
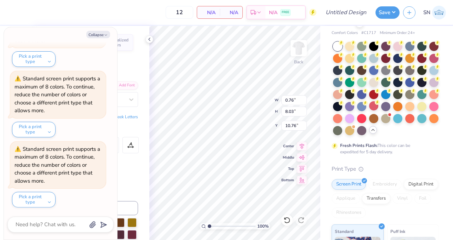
type textarea "x"
type input "10.47"
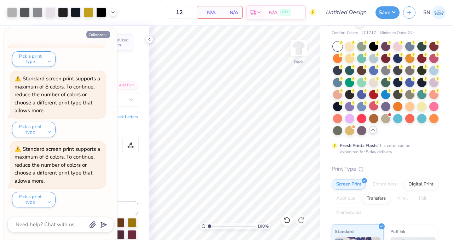
click at [103, 33] on button "Collapse" at bounding box center [98, 34] width 24 height 7
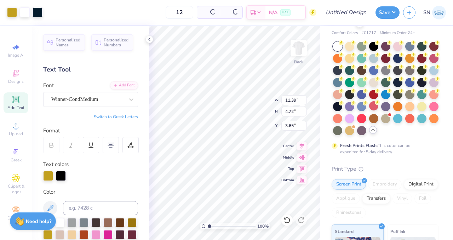
click at [207, 14] on span at bounding box center [208, 12] width 14 height 7
click at [184, 12] on input "12" at bounding box center [180, 12] width 28 height 13
click at [149, 39] on icon at bounding box center [149, 39] width 6 height 6
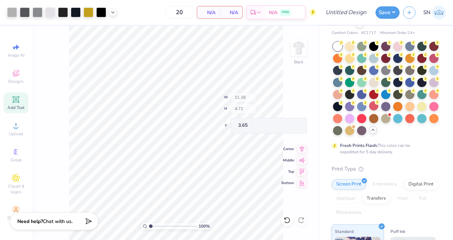
click at [261, 113] on div "100 % Back W 11.39 H 4.72 Y 3.65 Center Middle Top Bottom" at bounding box center [176, 133] width 288 height 214
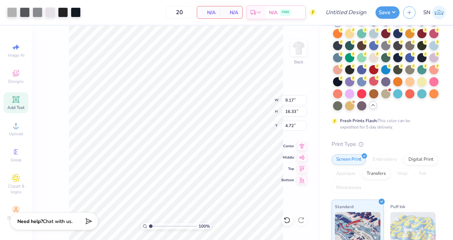
scroll to position [33, 0]
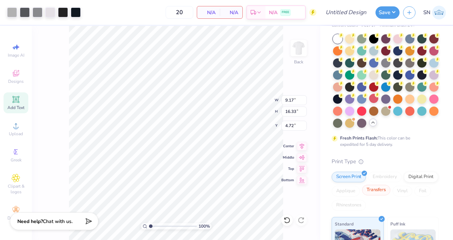
click at [383, 191] on div "Transfers" at bounding box center [376, 190] width 28 height 11
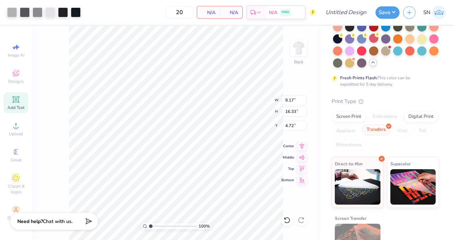
scroll to position [94, 0]
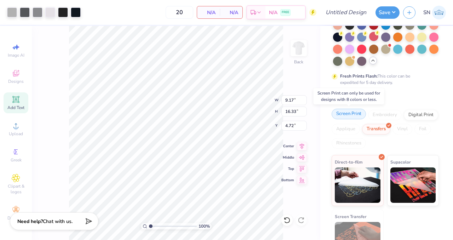
click at [348, 113] on div "Screen Print" at bounding box center [349, 114] width 34 height 11
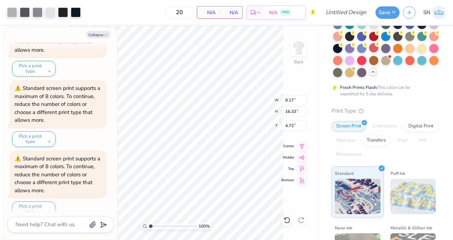
scroll to position [98, 0]
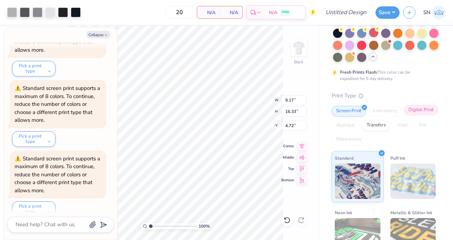
click at [413, 111] on div "Digital Print" at bounding box center [421, 110] width 34 height 11
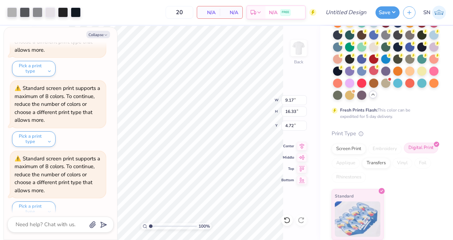
scroll to position [61, 0]
click at [379, 159] on div "Transfers" at bounding box center [376, 162] width 28 height 11
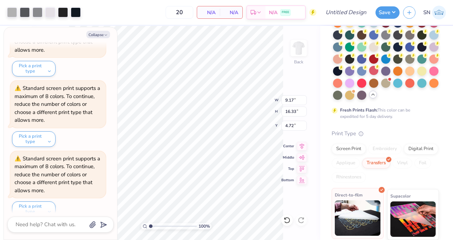
click at [360, 212] on img at bounding box center [358, 217] width 46 height 35
click at [413, 147] on div "Digital Print" at bounding box center [421, 148] width 34 height 11
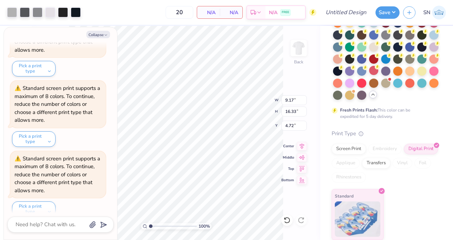
scroll to position [579, 0]
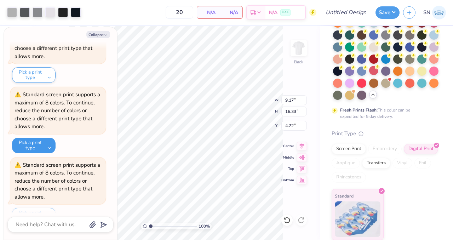
click at [43, 142] on button "Pick a print type" at bounding box center [34, 146] width 44 height 16
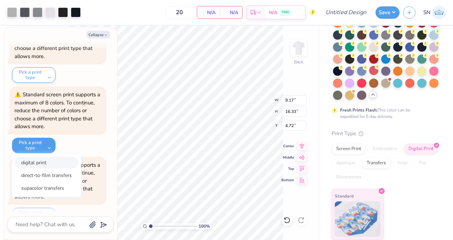
click at [56, 166] on button "digital print" at bounding box center [46, 163] width 63 height 12
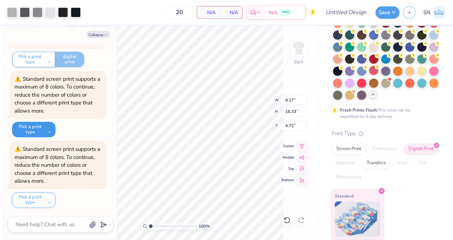
click at [45, 131] on button "Pick a print type" at bounding box center [34, 130] width 44 height 16
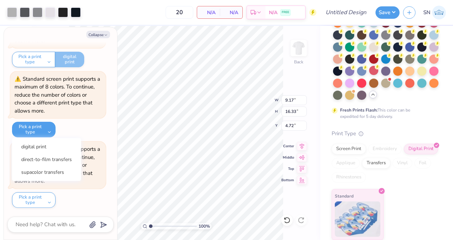
click at [73, 122] on div "Standard screen print supports a maximum of 8 colors. To continue, reduce the n…" at bounding box center [58, 104] width 96 height 66
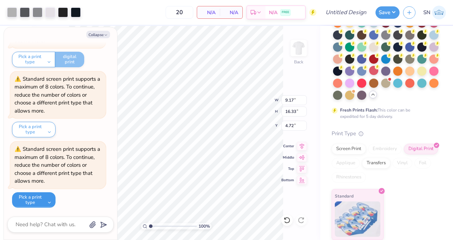
click at [38, 198] on button "Pick a print type" at bounding box center [34, 200] width 44 height 16
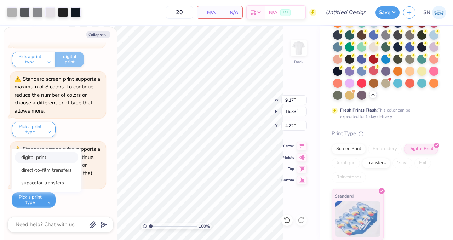
click at [39, 156] on button "digital print" at bounding box center [46, 157] width 63 height 12
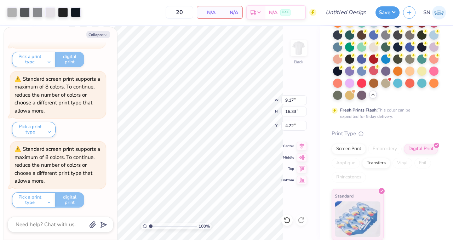
click at [70, 199] on div "Pick a print type digital print direct-to-film transfers supacolor transfers di…" at bounding box center [48, 200] width 72 height 16
click at [46, 199] on button "Pick a print type" at bounding box center [33, 200] width 43 height 16
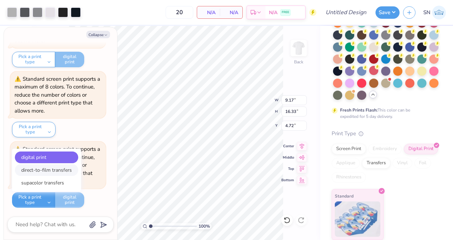
click at [44, 168] on button "direct-to-film transfers" at bounding box center [46, 170] width 63 height 12
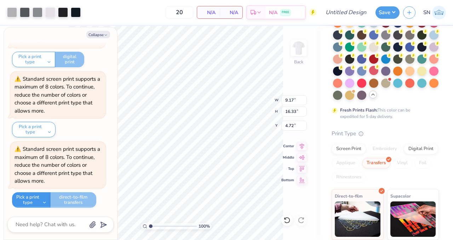
click at [28, 200] on button "Pick a print type" at bounding box center [31, 200] width 39 height 16
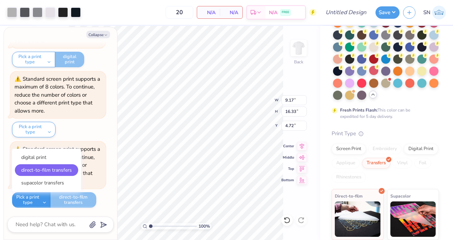
click at [36, 203] on button "Pick a print type" at bounding box center [31, 200] width 39 height 16
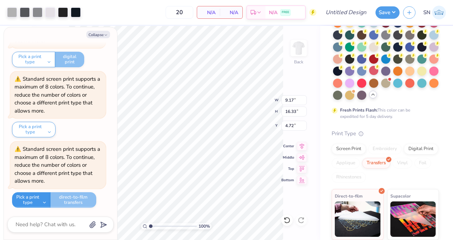
click at [36, 203] on button "Pick a print type" at bounding box center [31, 200] width 39 height 16
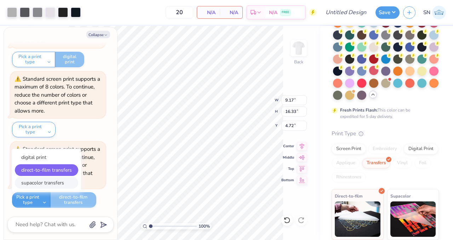
click at [39, 182] on button "supacolor transfers" at bounding box center [46, 183] width 63 height 12
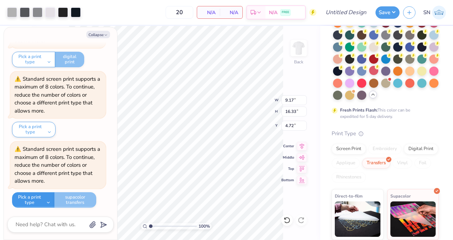
click at [36, 194] on button "Pick a print type" at bounding box center [33, 200] width 42 height 16
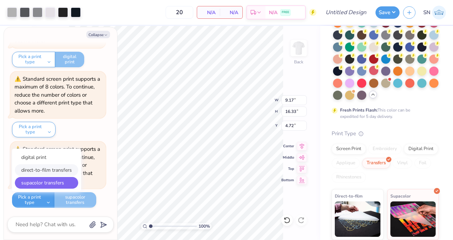
click at [38, 173] on button "direct-to-film transfers" at bounding box center [46, 170] width 63 height 12
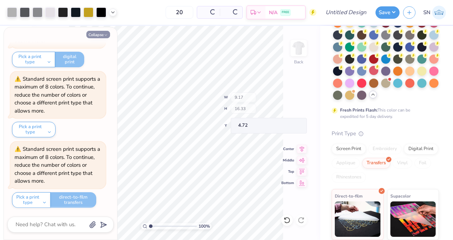
click at [107, 34] on icon "button" at bounding box center [106, 35] width 4 height 4
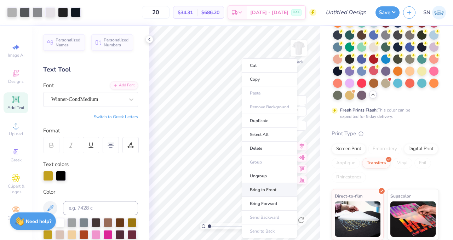
click at [269, 192] on li "Bring to Front" at bounding box center [270, 190] width 56 height 14
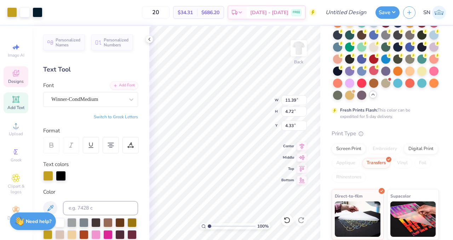
click at [17, 79] on span "Designs" at bounding box center [16, 82] width 16 height 6
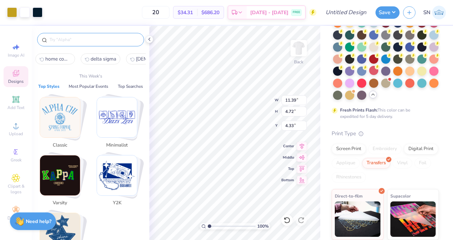
click at [90, 41] on input "text" at bounding box center [94, 39] width 91 height 7
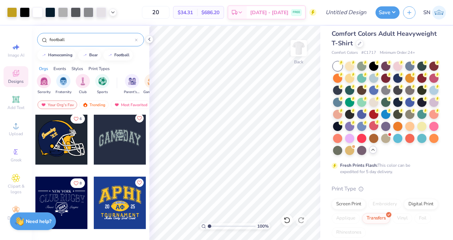
scroll to position [4, 0]
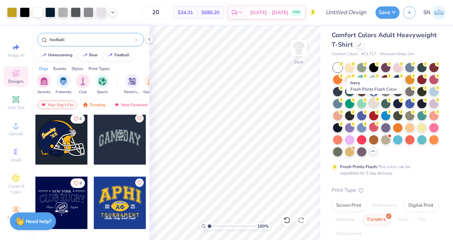
click at [370, 101] on div at bounding box center [373, 102] width 9 height 9
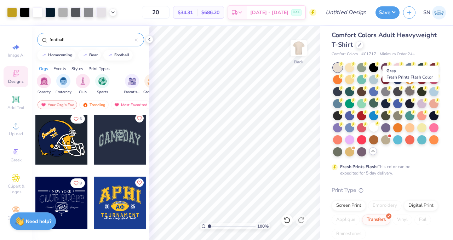
click at [410, 94] on div at bounding box center [409, 90] width 9 height 9
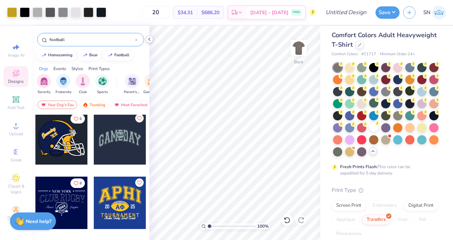
click at [148, 41] on icon at bounding box center [149, 39] width 6 height 6
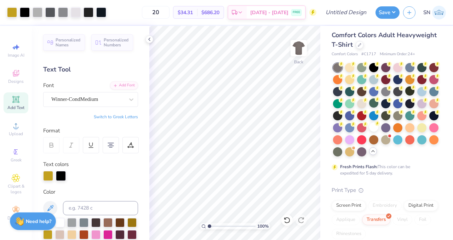
click at [321, 160] on div "Comfort Colors Adult Heavyweight T-Shirt Comfort Colors # C1717 Minimum Order: …" at bounding box center [386, 186] width 133 height 329
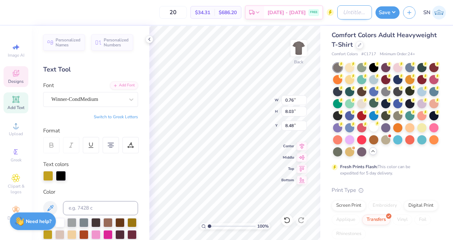
click at [359, 14] on input "Design Title" at bounding box center [354, 12] width 35 height 14
click at [151, 40] on icon at bounding box center [149, 39] width 6 height 6
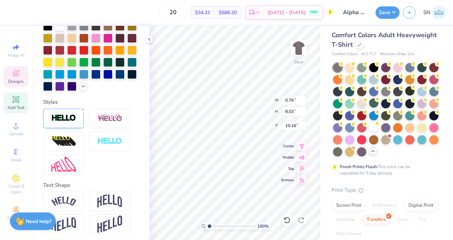
scroll to position [199, 0]
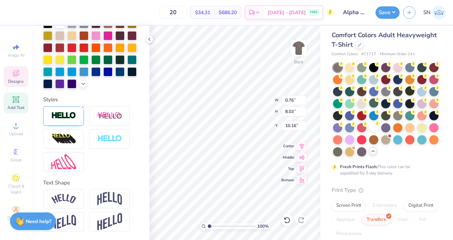
click at [107, 182] on div "Text Shape" at bounding box center [90, 183] width 95 height 8
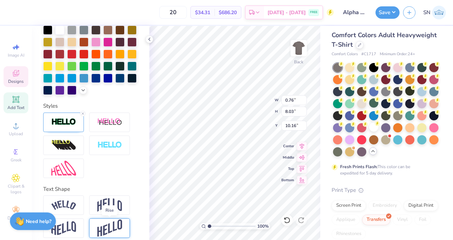
click at [111, 228] on img at bounding box center [109, 227] width 25 height 17
click at [116, 224] on img at bounding box center [109, 227] width 25 height 17
click at [128, 220] on icon at bounding box center [129, 219] width 4 height 4
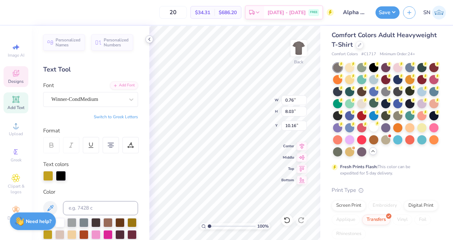
click at [147, 41] on icon at bounding box center [149, 39] width 6 height 6
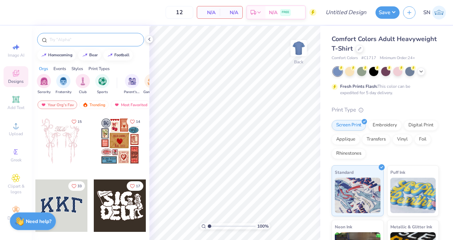
click at [70, 44] on div at bounding box center [90, 39] width 107 height 13
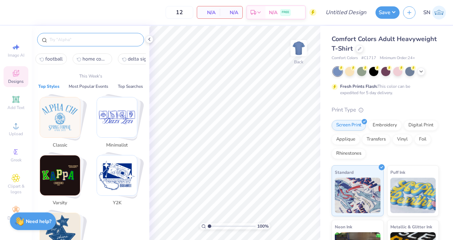
click at [69, 36] on input "text" at bounding box center [94, 39] width 91 height 7
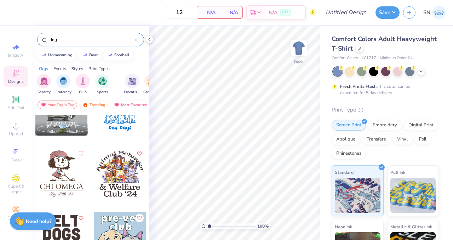
scroll to position [157, 0]
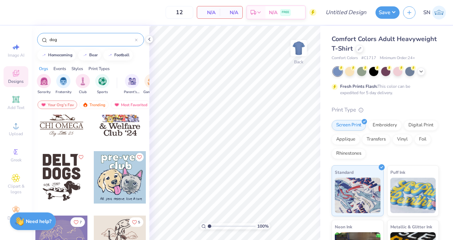
type input "dog"
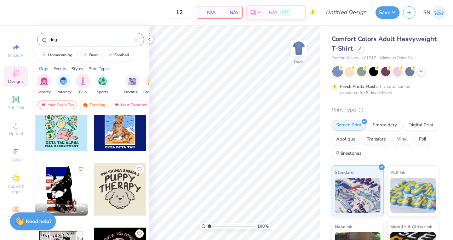
scroll to position [344, 0]
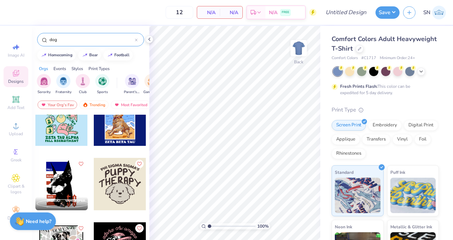
click at [76, 188] on div at bounding box center [61, 184] width 52 height 52
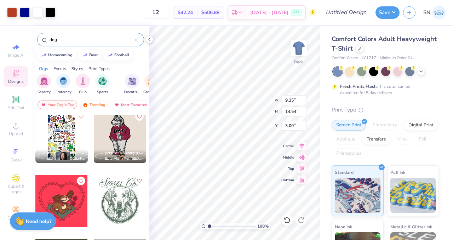
scroll to position [1036, 0]
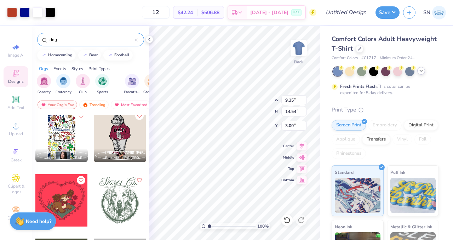
click at [418, 73] on icon at bounding box center [421, 71] width 6 height 6
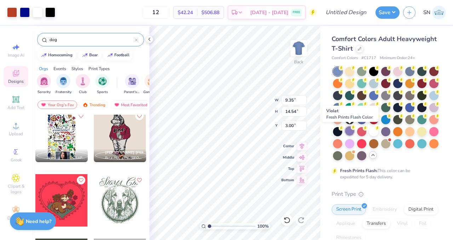
click at [349, 133] on div at bounding box center [349, 130] width 9 height 9
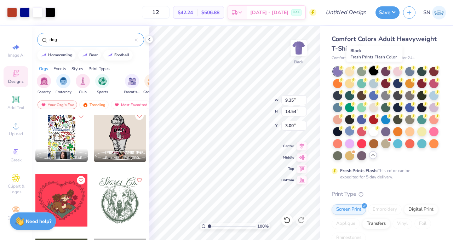
click at [372, 73] on div at bounding box center [373, 70] width 9 height 9
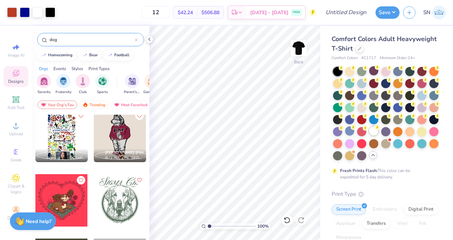
click at [374, 132] on div at bounding box center [373, 130] width 9 height 9
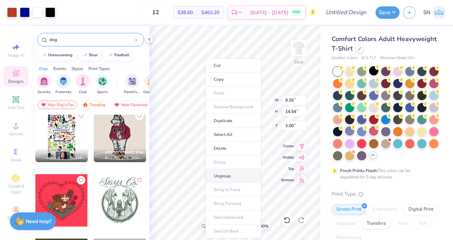
click at [239, 176] on li "Ungroup" at bounding box center [234, 176] width 56 height 14
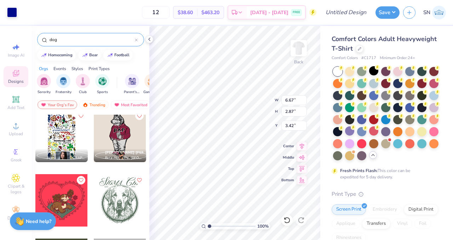
type input "1.65"
type input "0.55"
type input "5.46"
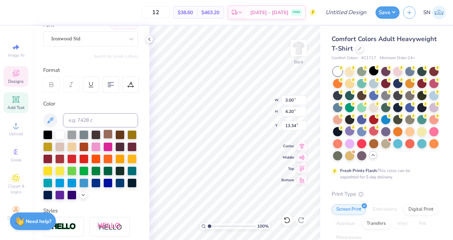
scroll to position [75, 0]
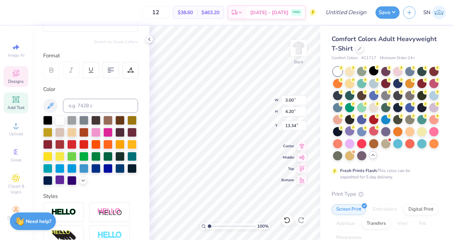
type textarea "11"
click at [62, 180] on div at bounding box center [59, 179] width 9 height 9
click at [62, 181] on div at bounding box center [59, 179] width 9 height 9
click at [57, 179] on div at bounding box center [59, 179] width 9 height 9
click at [69, 181] on div at bounding box center [71, 179] width 9 height 9
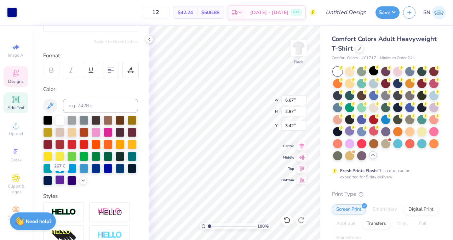
click at [61, 181] on div at bounding box center [59, 179] width 9 height 9
click at [13, 16] on div at bounding box center [12, 12] width 10 height 10
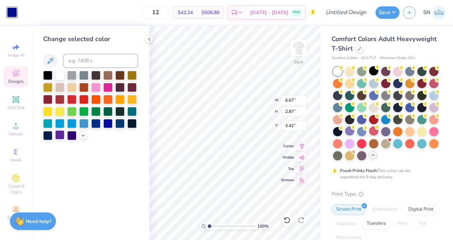
click at [59, 136] on div at bounding box center [59, 134] width 9 height 9
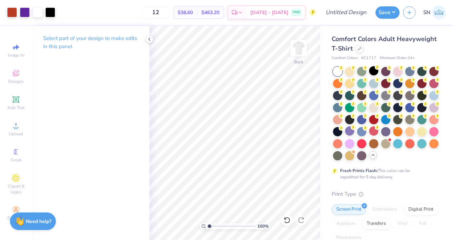
click at [4, 15] on div "Art colors" at bounding box center [27, 12] width 55 height 25
click at [10, 15] on div at bounding box center [12, 12] width 10 height 10
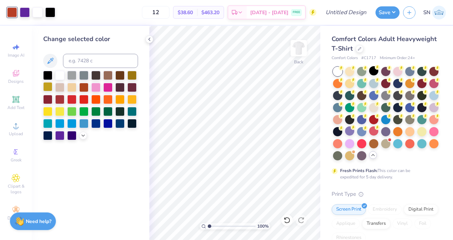
click at [50, 89] on div at bounding box center [47, 86] width 9 height 9
click at [152, 40] on icon at bounding box center [149, 39] width 6 height 6
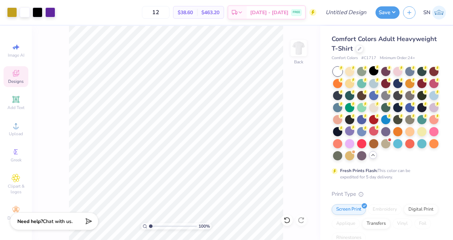
click at [18, 83] on span "Designs" at bounding box center [16, 82] width 16 height 6
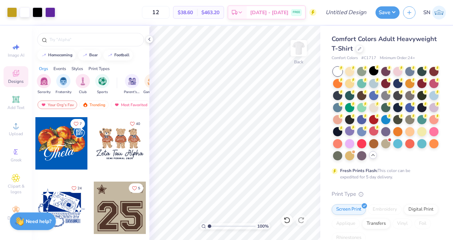
scroll to position [386, 0]
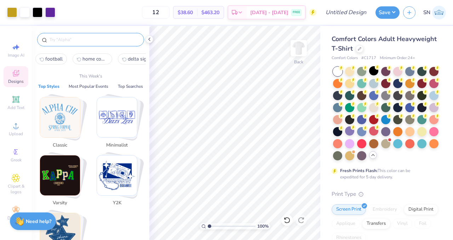
click at [91, 42] on input "text" at bounding box center [94, 39] width 91 height 7
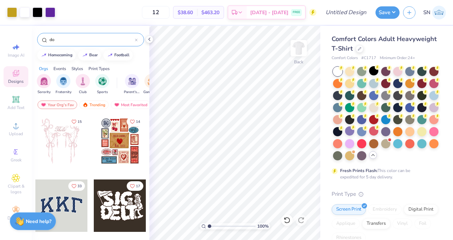
type input "dog"
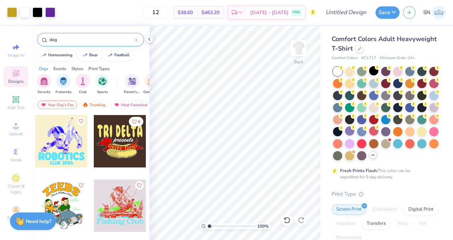
scroll to position [1550, 0]
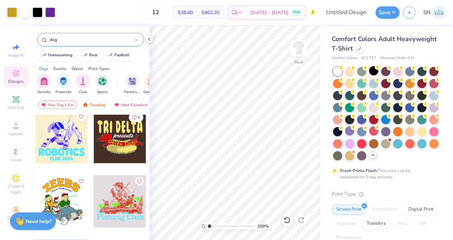
click at [73, 42] on input "dog" at bounding box center [92, 39] width 86 height 7
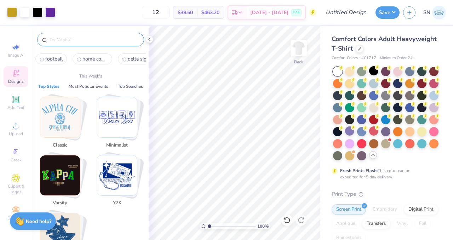
click at [16, 88] on div "Image AI Designs Add Text Upload Greek Clipart & logos Decorate" at bounding box center [16, 132] width 25 height 184
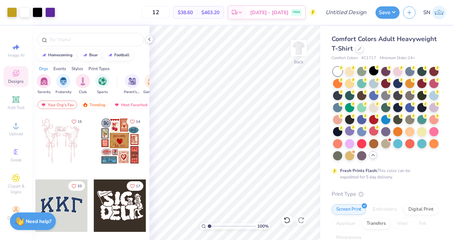
click at [82, 69] on div "Styles" at bounding box center [77, 68] width 12 height 6
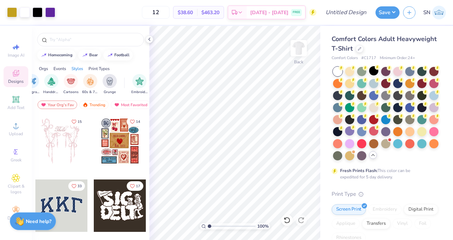
scroll to position [0, 484]
click at [105, 84] on img "filter for Grunge" at bounding box center [106, 80] width 8 height 8
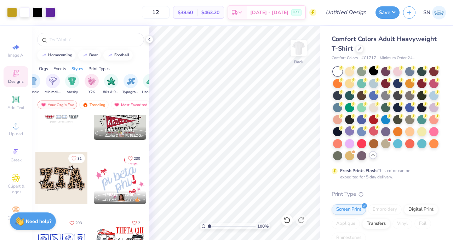
scroll to position [763, 0]
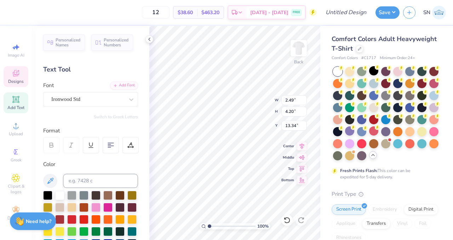
type textarea "1911"
type input "13.21"
click at [12, 80] on span "Designs" at bounding box center [16, 82] width 16 height 6
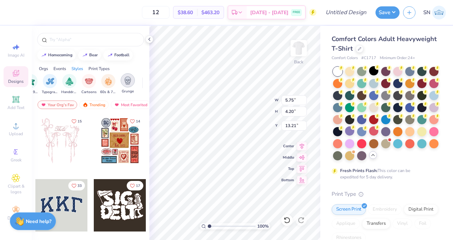
scroll to position [0, 463]
click at [128, 84] on img "filter for Grunge" at bounding box center [127, 80] width 8 height 8
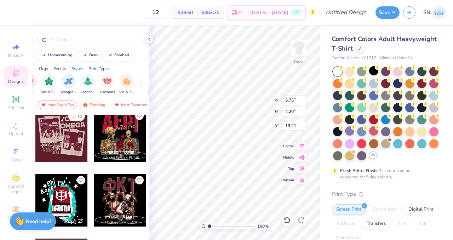
scroll to position [135, 0]
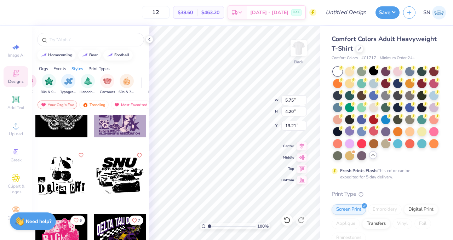
scroll to position [490, 0]
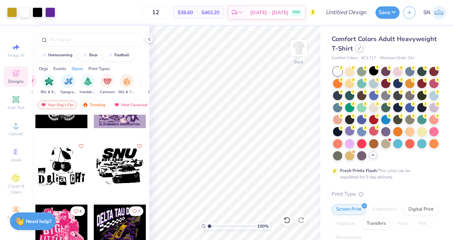
click at [361, 47] on icon at bounding box center [360, 48] width 4 height 4
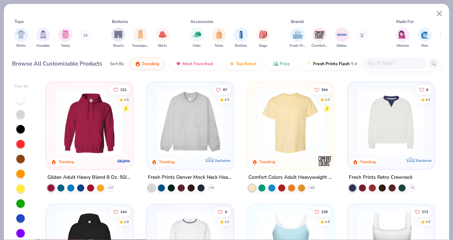
click at [371, 65] on input "text" at bounding box center [394, 63] width 54 height 8
click at [86, 39] on button at bounding box center [85, 35] width 11 height 11
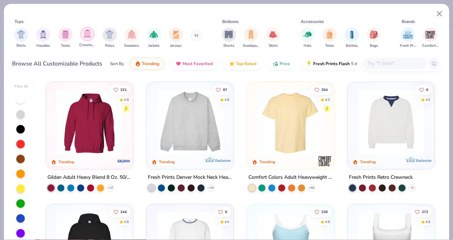
click at [87, 34] on img "filter for Crewnecks" at bounding box center [88, 34] width 8 height 8
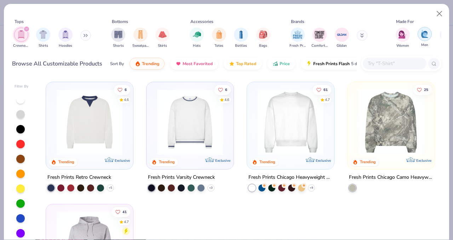
click at [424, 39] on div "filter for Men" at bounding box center [425, 34] width 14 height 14
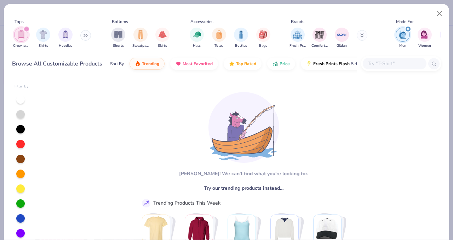
click at [406, 36] on img "filter for Men" at bounding box center [403, 34] width 8 height 8
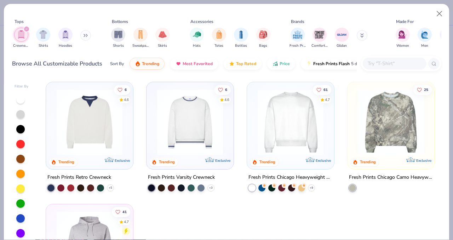
click at [272, 137] on img at bounding box center [290, 122] width 73 height 66
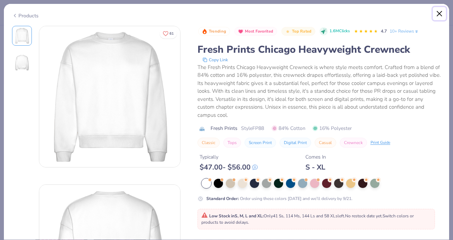
click at [437, 15] on button "Close" at bounding box center [439, 13] width 13 height 13
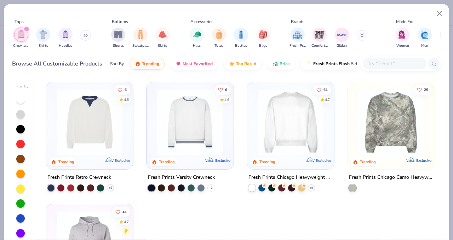
click at [194, 148] on img at bounding box center [190, 122] width 73 height 66
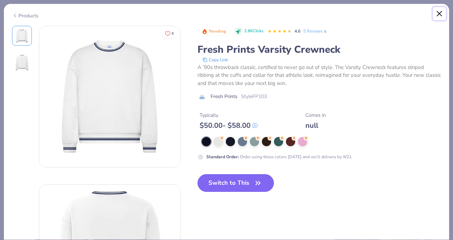
click at [436, 16] on button "Close" at bounding box center [439, 13] width 13 height 13
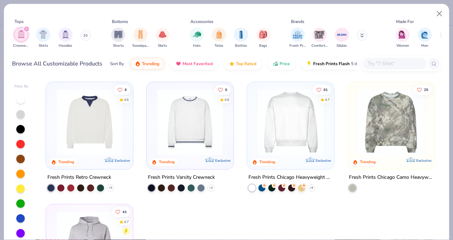
click at [286, 137] on img at bounding box center [290, 122] width 73 height 66
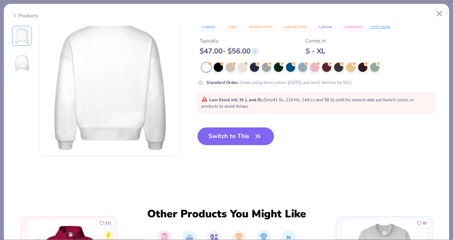
scroll to position [184, 0]
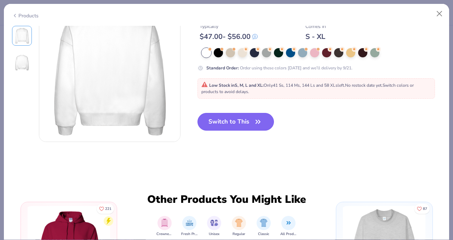
click at [238, 119] on button "Switch to This" at bounding box center [235, 122] width 77 height 18
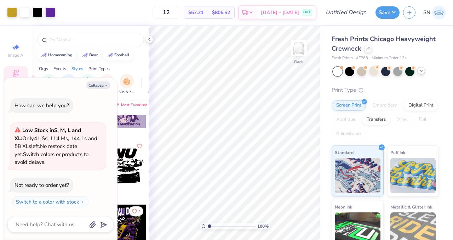
click at [423, 70] on icon at bounding box center [421, 71] width 6 height 6
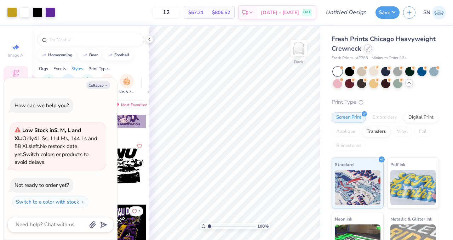
click at [367, 50] on icon at bounding box center [368, 48] width 4 height 4
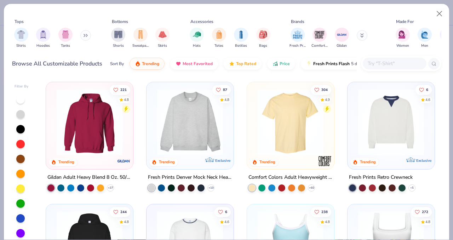
click at [82, 34] on button at bounding box center [85, 35] width 11 height 11
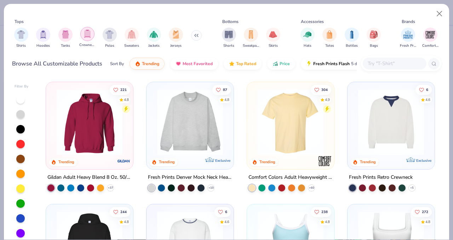
click at [87, 35] on img "filter for Crewnecks" at bounding box center [88, 34] width 8 height 8
type textarea "x"
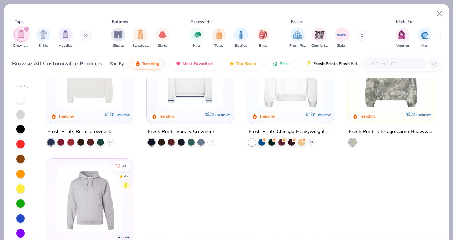
scroll to position [65, 0]
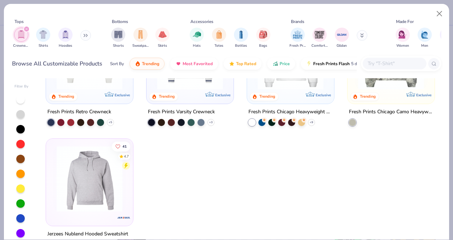
click at [392, 64] on input "text" at bounding box center [394, 63] width 54 height 8
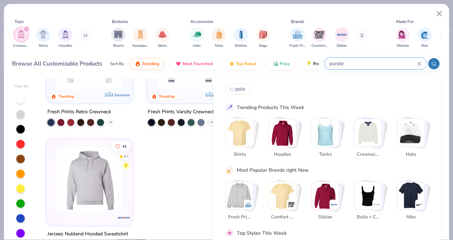
type input "purple"
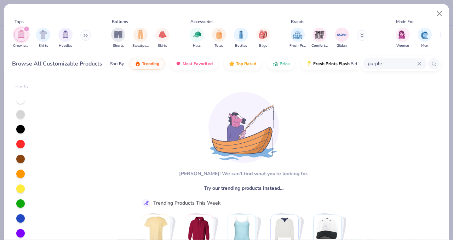
click at [419, 63] on icon at bounding box center [419, 63] width 3 height 3
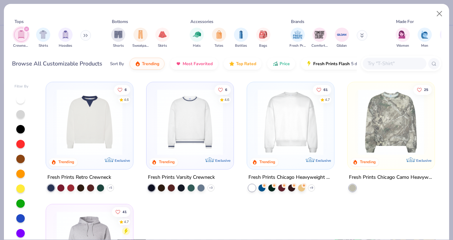
click at [27, 30] on div "filter for Crewnecks" at bounding box center [26, 29] width 6 height 6
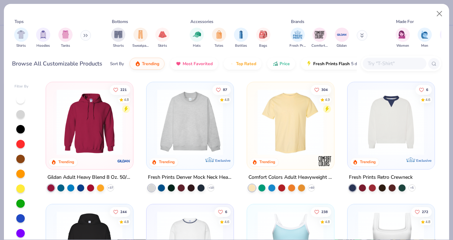
scroll to position [20, 0]
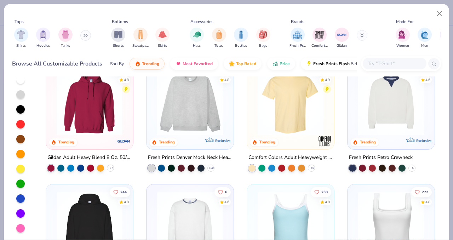
click at [20, 209] on div at bounding box center [20, 213] width 8 height 8
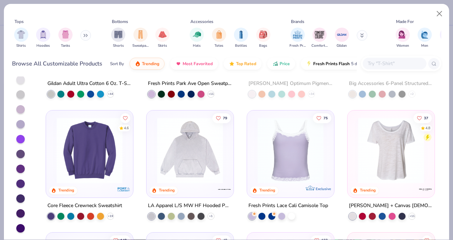
scroll to position [533, 0]
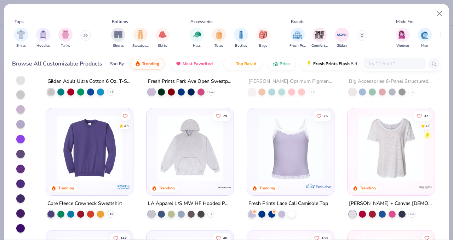
click at [104, 164] on img at bounding box center [89, 148] width 73 height 66
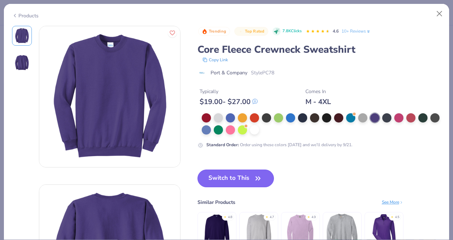
click at [234, 169] on button "Switch to This" at bounding box center [235, 178] width 77 height 18
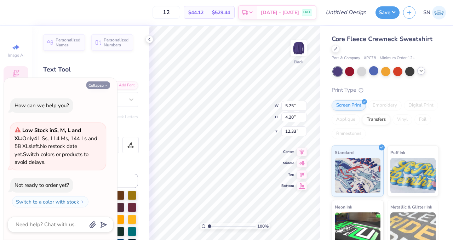
click at [99, 85] on button "Collapse" at bounding box center [98, 84] width 24 height 7
type textarea "x"
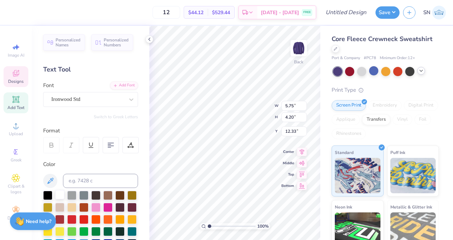
click at [57, 195] on div at bounding box center [59, 194] width 9 height 9
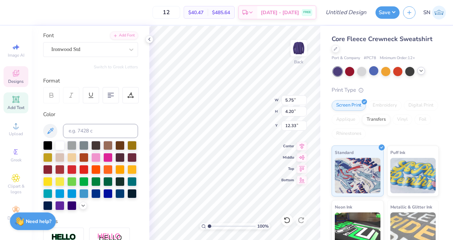
scroll to position [51, 0]
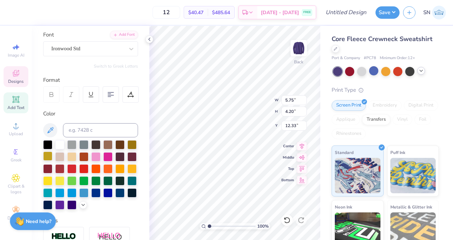
click at [46, 156] on div at bounding box center [47, 155] width 9 height 9
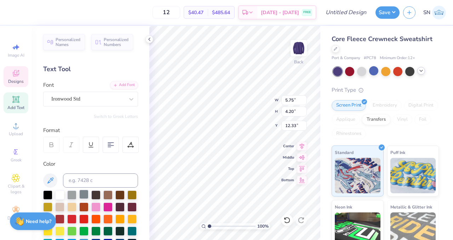
scroll to position [0, 0]
type input "6.65"
type input "1.13"
type input "6.38"
click at [13, 101] on icon at bounding box center [15, 99] width 5 height 5
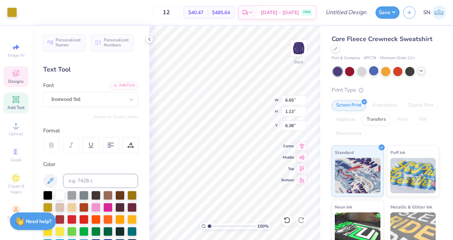
type input "6.22"
type input "1.80"
type input "10.60"
click at [15, 80] on span "Designs" at bounding box center [16, 82] width 16 height 6
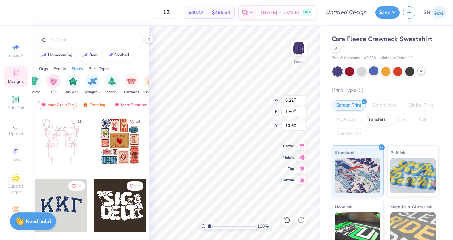
scroll to position [0, 420]
click at [90, 80] on img "filter for Typography" at bounding box center [92, 80] width 8 height 8
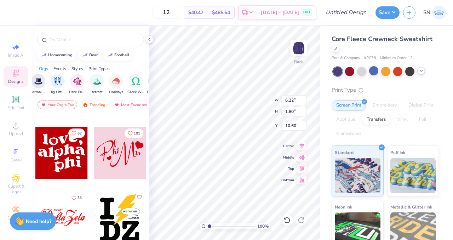
scroll to position [0, 0]
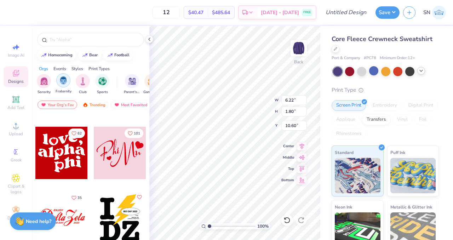
click at [64, 82] on img "filter for Fraternity" at bounding box center [63, 80] width 8 height 8
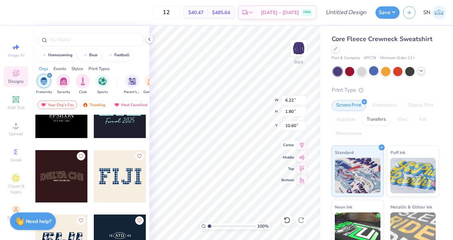
type textarea "BRUZ"
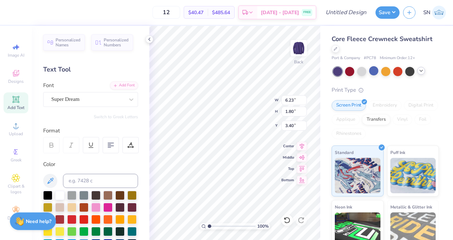
type input "3.40"
click at [125, 97] on div at bounding box center [131, 99] width 13 height 13
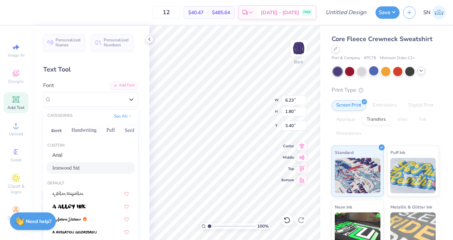
click at [76, 166] on div "Ironwood Std" at bounding box center [90, 167] width 76 height 7
type input "3.38"
type input "2.57"
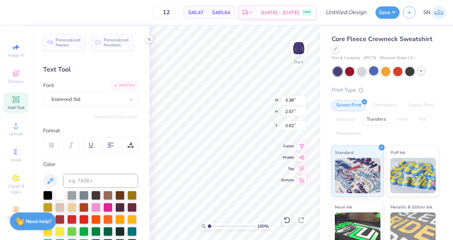
type input "3.81"
type input "6.00"
type input "4.56"
type input "1.82"
click at [105, 106] on div "Ironwood Std" at bounding box center [90, 99] width 95 height 15
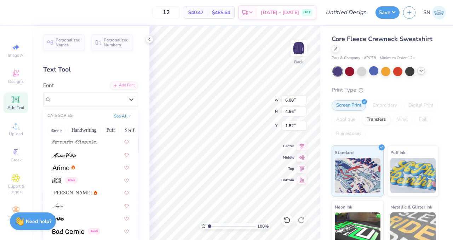
scroll to position [269, 0]
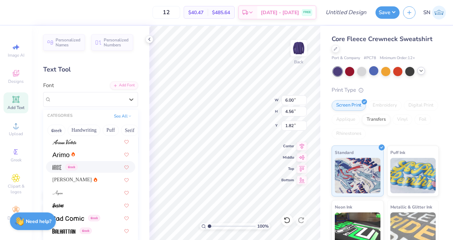
click at [56, 167] on img at bounding box center [56, 167] width 9 height 5
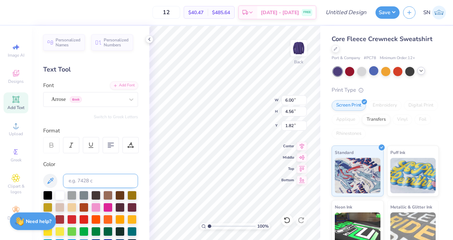
type input "4.89"
type input "4.21"
type input "1.99"
click at [88, 102] on div "Arrose Greek" at bounding box center [88, 99] width 74 height 11
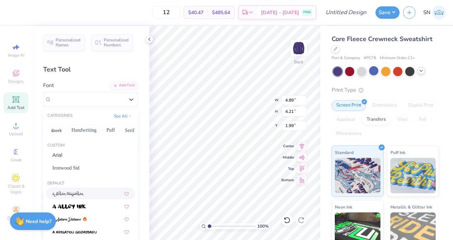
scroll to position [327, 0]
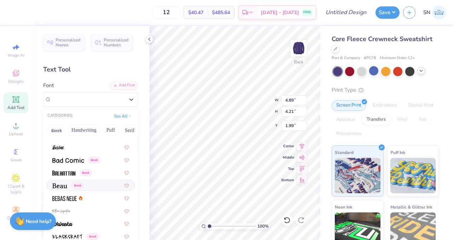
click at [101, 183] on div "Greek" at bounding box center [90, 185] width 76 height 7
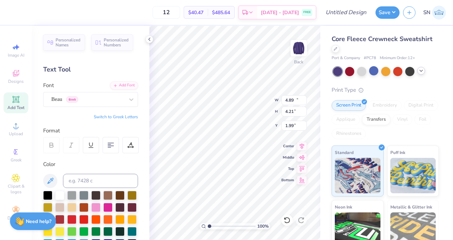
type input "10.73"
type input "3.21"
type input "2.12"
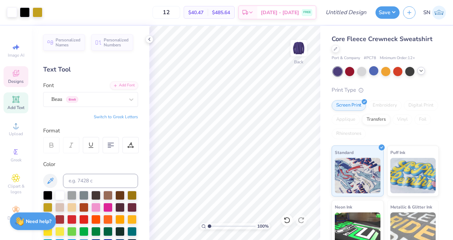
click at [10, 80] on span "Designs" at bounding box center [16, 82] width 16 height 6
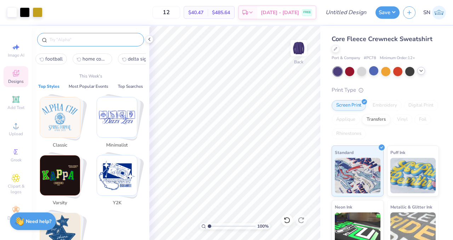
click at [73, 42] on input "text" at bounding box center [94, 39] width 91 height 7
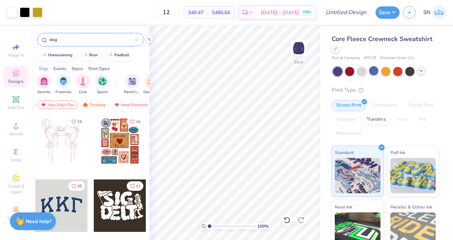
type input "dog"
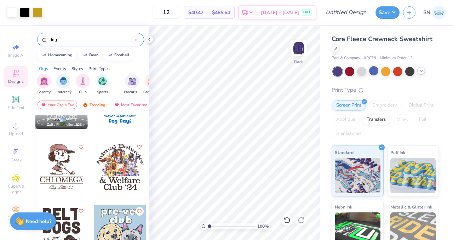
scroll to position [176, 0]
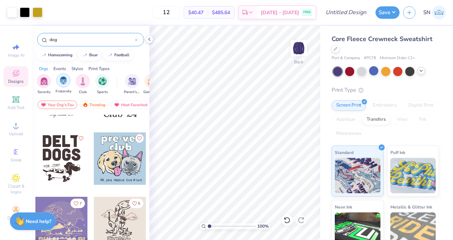
click at [63, 87] on div "filter for Fraternity" at bounding box center [63, 80] width 14 height 14
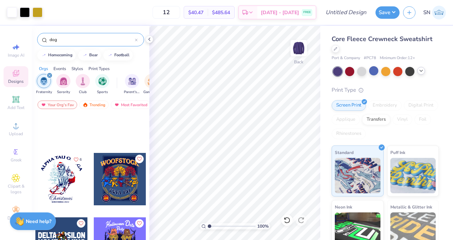
scroll to position [900, 0]
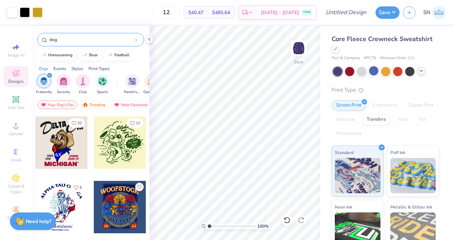
click at [48, 75] on icon "filter for Fraternity" at bounding box center [49, 75] width 3 height 3
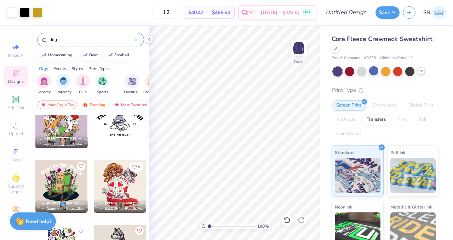
scroll to position [923, 0]
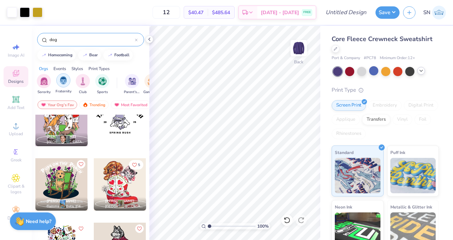
click at [64, 81] on img "filter for Fraternity" at bounding box center [63, 80] width 8 height 8
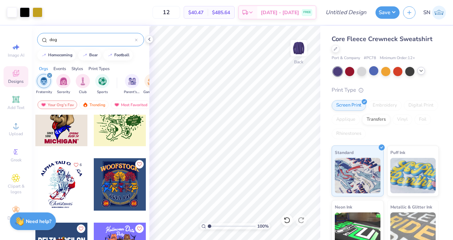
click at [135, 39] on icon at bounding box center [136, 40] width 2 height 2
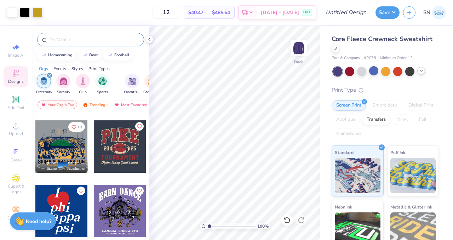
scroll to position [63, 0]
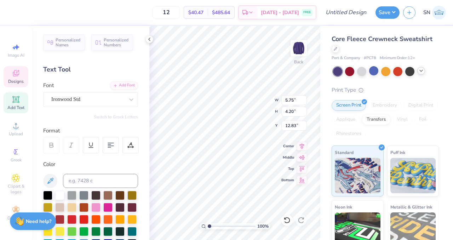
type input "12.83"
click at [9, 79] on span "Designs" at bounding box center [16, 82] width 16 height 6
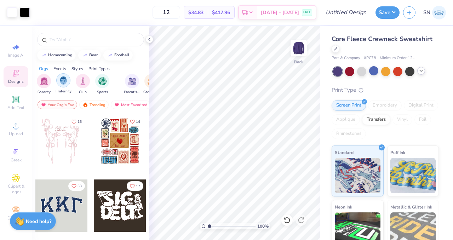
click at [58, 83] on div "filter for Fraternity" at bounding box center [63, 80] width 14 height 14
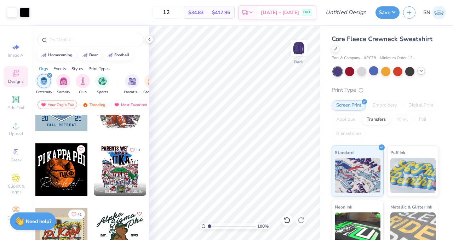
scroll to position [294, 0]
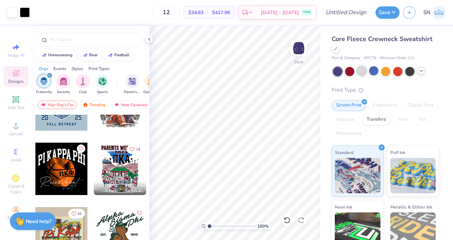
click at [362, 71] on div at bounding box center [361, 70] width 9 height 9
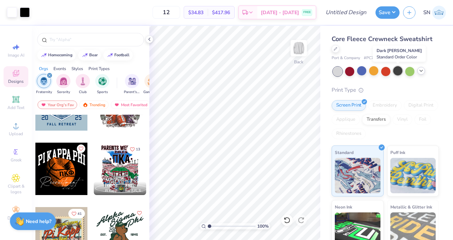
click at [399, 73] on div at bounding box center [397, 70] width 9 height 9
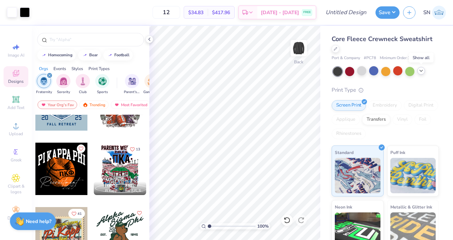
click at [420, 71] on icon at bounding box center [421, 71] width 6 height 6
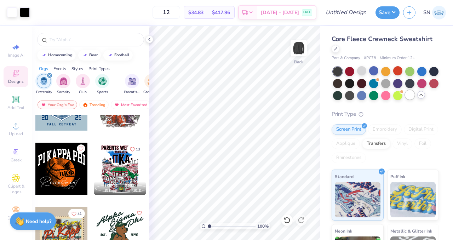
click at [408, 98] on div at bounding box center [409, 94] width 9 height 9
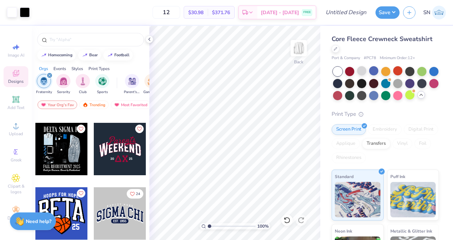
scroll to position [730, 0]
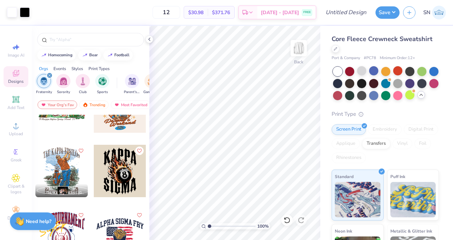
scroll to position [2747, 0]
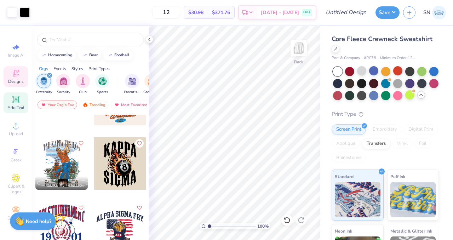
click at [18, 104] on div "Add Text" at bounding box center [16, 102] width 25 height 21
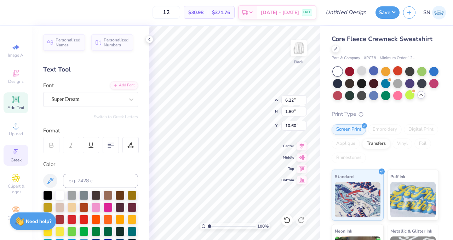
click at [15, 164] on div "Greek" at bounding box center [16, 155] width 25 height 21
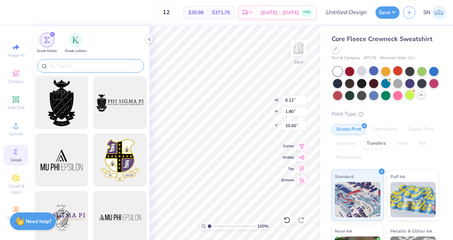
click at [117, 66] on input "text" at bounding box center [94, 65] width 91 height 7
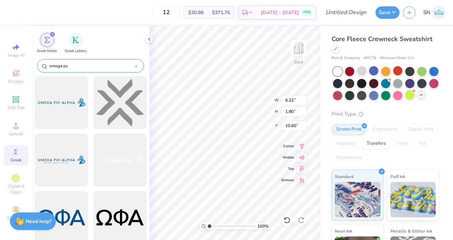
type input "omega psi"
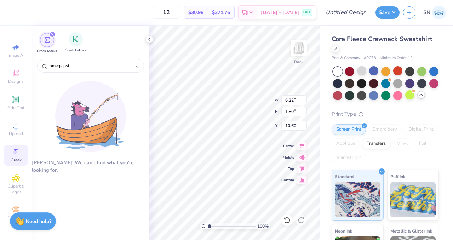
click at [70, 34] on div "Greek Letters" at bounding box center [76, 42] width 22 height 21
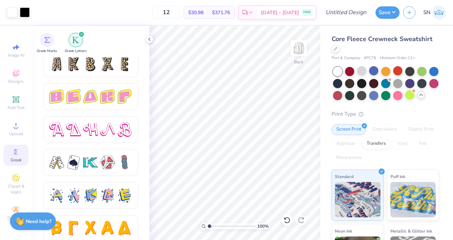
scroll to position [1231, 0]
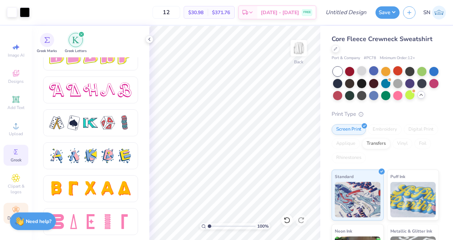
click at [15, 204] on div "Decorate" at bounding box center [16, 213] width 25 height 21
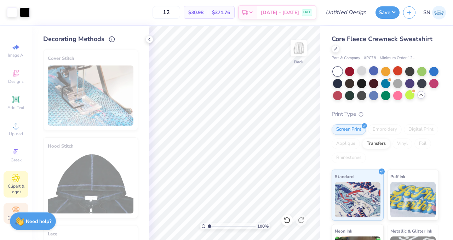
click at [15, 184] on span "Clipart & logos" at bounding box center [16, 188] width 25 height 11
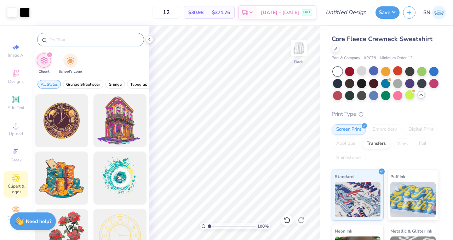
click at [72, 43] on div at bounding box center [90, 39] width 107 height 13
click at [73, 36] on input "text" at bounding box center [94, 39] width 91 height 7
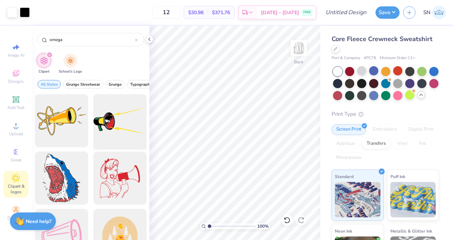
scroll to position [83, 0]
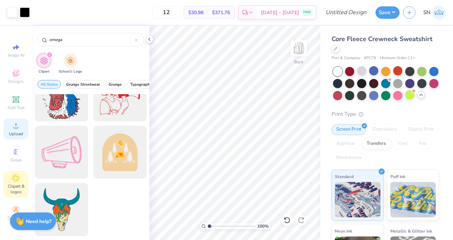
type input "omega"
click at [20, 127] on icon at bounding box center [16, 125] width 8 height 8
click at [21, 158] on span "Greek" at bounding box center [16, 160] width 11 height 6
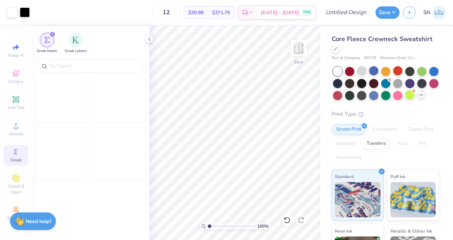
scroll to position [936, 0]
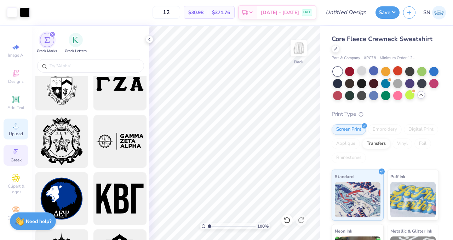
click at [11, 129] on div "Upload" at bounding box center [16, 129] width 25 height 21
click at [24, 131] on div "Upload" at bounding box center [16, 129] width 25 height 21
click at [20, 137] on div "Upload" at bounding box center [16, 129] width 25 height 21
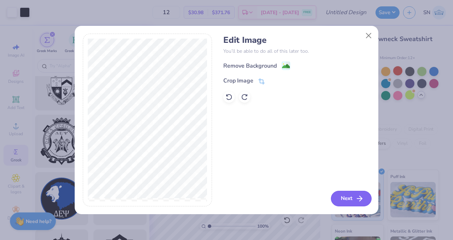
click at [344, 203] on button "Next" at bounding box center [351, 199] width 41 height 16
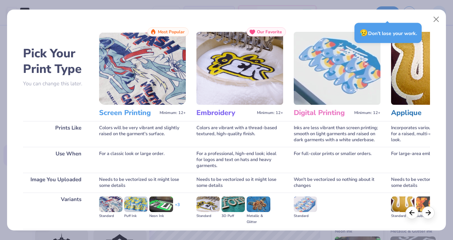
scroll to position [77, 0]
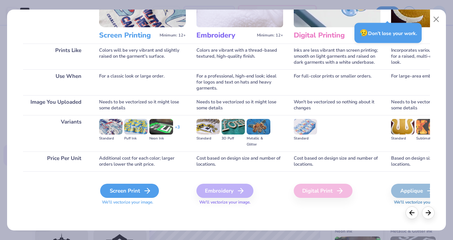
click at [138, 191] on div "Screen Print" at bounding box center [129, 191] width 59 height 14
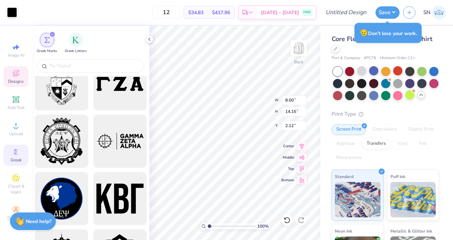
type input "8.00"
type input "14.15"
type input "4.43"
type input "15.00"
type input "4.84"
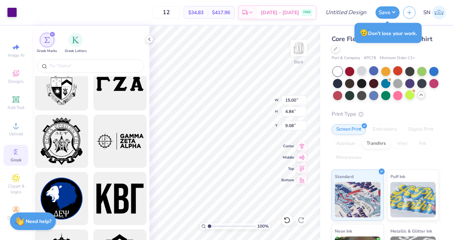
type input "16.15"
type input "7.91"
type input "12.73"
type input "5.14"
type input "15.00"
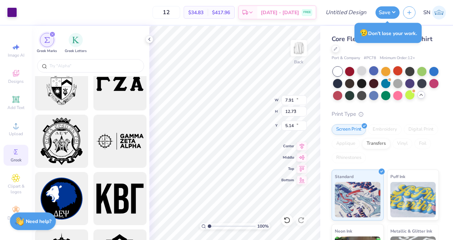
type input "4.84"
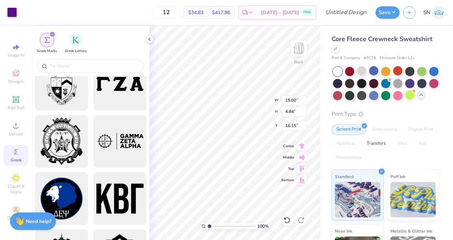
type input "2.72"
type input "12.25"
type input "3.95"
type input "3.59"
type input "11.09"
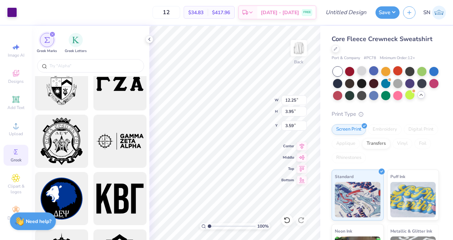
type input "3.58"
type input "3.35"
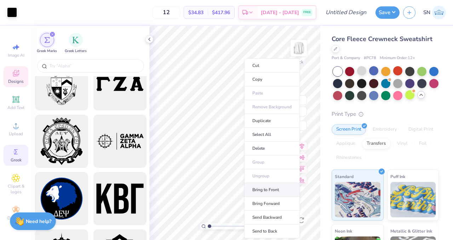
click at [277, 192] on li "Bring to Front" at bounding box center [272, 190] width 56 height 14
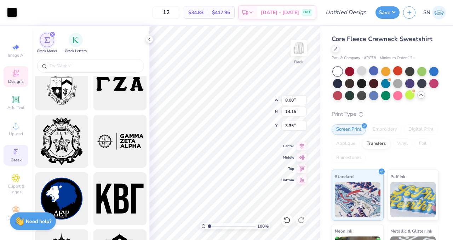
type input "3.35"
type input "3.72"
type input "3.35"
click at [20, 103] on icon at bounding box center [16, 99] width 8 height 8
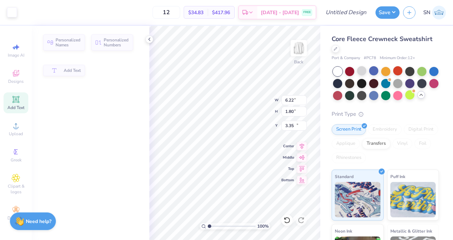
type input "6.22"
type input "1.80"
type input "10.60"
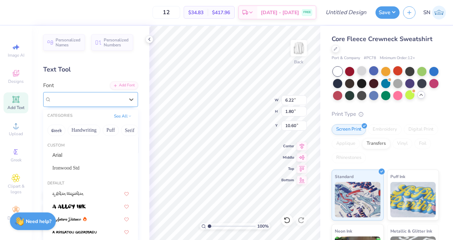
click at [93, 101] on div "Super Dream" at bounding box center [88, 99] width 74 height 11
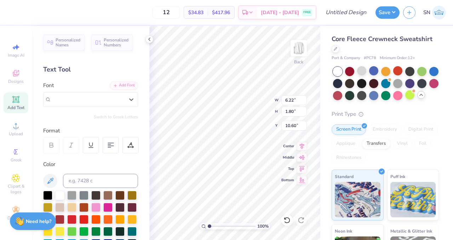
click at [198, 136] on div "12 $34.83 Per Item $417.96 Total Est. Delivery [DATE] - [DATE] FREE Design Titl…" at bounding box center [226, 120] width 453 height 240
type input "4.24"
type input "8.00"
type input "14.15"
click at [286, 220] on icon at bounding box center [286, 220] width 7 height 7
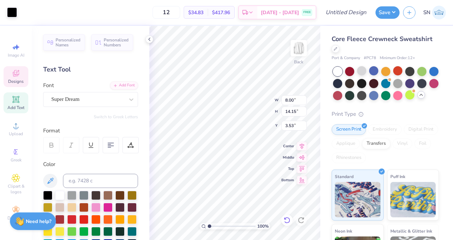
type input "3.35"
type input "18.42"
type input "4.40"
type textarea "1 9 1 1"
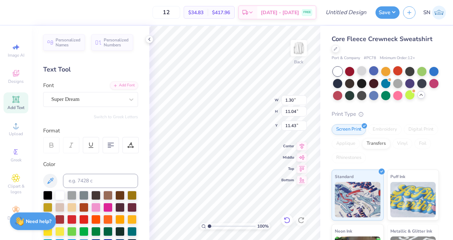
type input "8.69"
click at [63, 94] on div "Super Dream" at bounding box center [88, 99] width 74 height 11
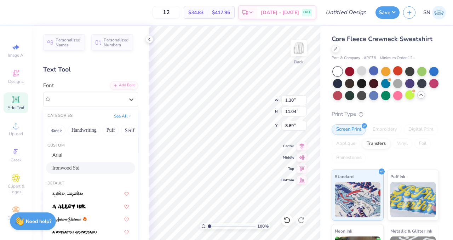
click at [78, 167] on div "Ironwood Std" at bounding box center [90, 167] width 76 height 7
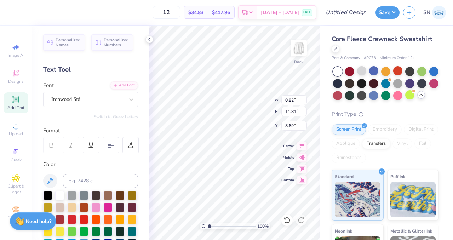
type input "0.82"
type input "11.81"
type input "8.30"
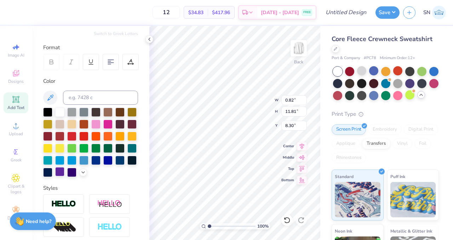
click at [61, 171] on div at bounding box center [59, 171] width 9 height 9
click at [47, 94] on icon at bounding box center [50, 97] width 8 height 8
type input "0.55"
type input "7.88"
click at [321, 149] on div "Core Fleece Crewneck Sweatshirt Port & Company # PC78 Minimum Order: 12 + Print…" at bounding box center [386, 178] width 133 height 304
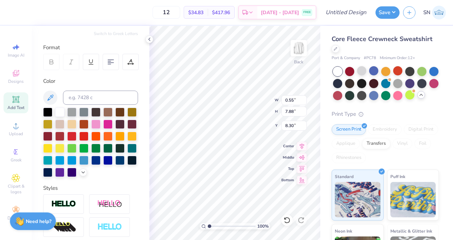
click at [325, 147] on div "Core Fleece Crewneck Sweatshirt Port & Company # PC78 Minimum Order: 12 + Print…" at bounding box center [386, 178] width 133 height 304
type input "8.37"
click at [148, 36] on div at bounding box center [149, 39] width 8 height 8
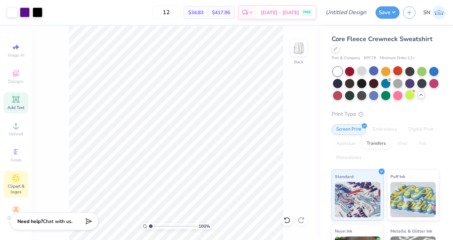
click at [18, 186] on span "Clipart & logos" at bounding box center [16, 188] width 25 height 11
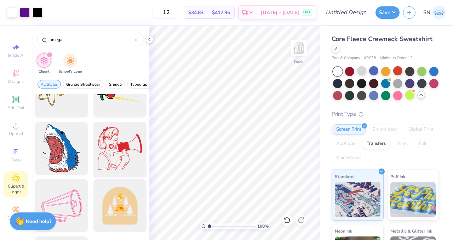
scroll to position [33, 0]
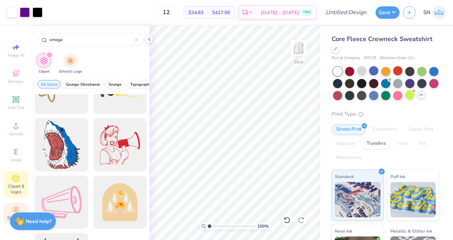
click at [13, 209] on icon at bounding box center [16, 210] width 8 height 8
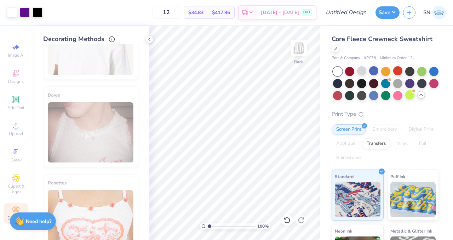
scroll to position [424, 0]
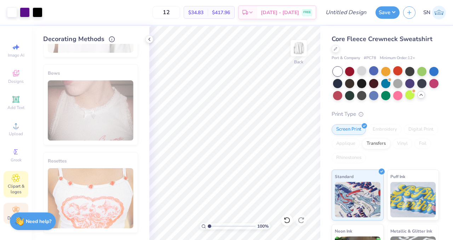
click at [23, 182] on div "Clipart & logos" at bounding box center [16, 184] width 25 height 27
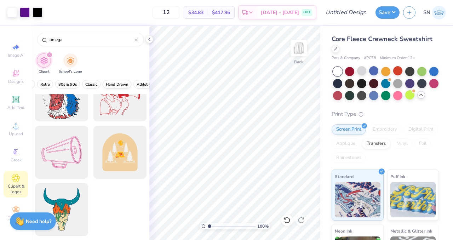
scroll to position [0, 293]
click at [121, 83] on button "Pastels" at bounding box center [128, 84] width 19 height 8
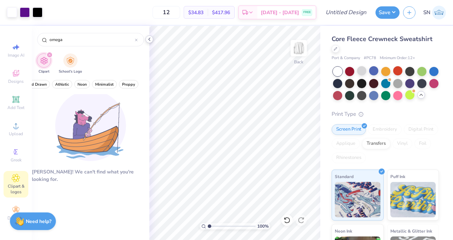
click at [149, 42] on div at bounding box center [149, 39] width 8 height 8
